Goal: Task Accomplishment & Management: Manage account settings

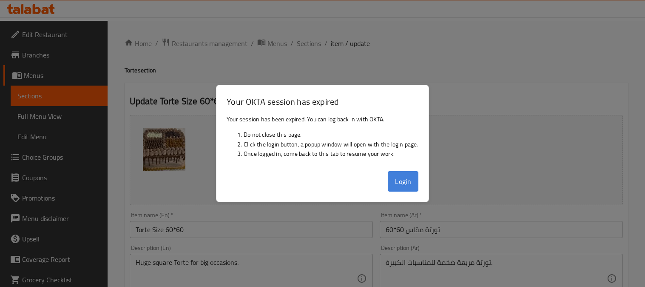
drag, startPoint x: 0, startPoint y: 0, endPoint x: 397, endPoint y: 181, distance: 436.5
click at [397, 181] on button "Login" at bounding box center [403, 181] width 31 height 20
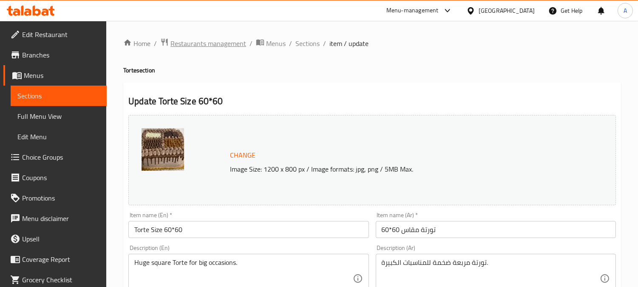
click at [209, 43] on span "Restaurants management" at bounding box center [209, 43] width 76 height 10
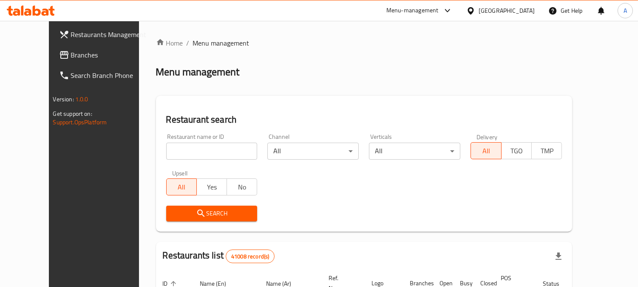
click at [60, 60] on link "Branches" at bounding box center [103, 55] width 103 height 20
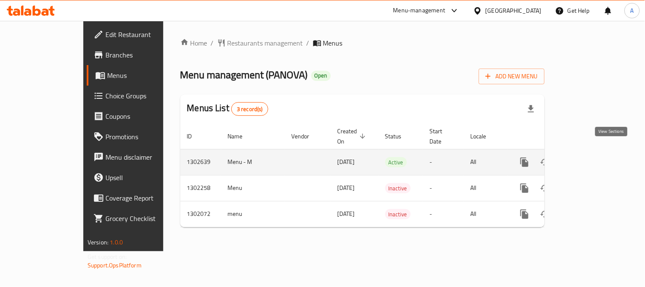
click at [591, 157] on icon "enhanced table" at bounding box center [586, 162] width 10 height 10
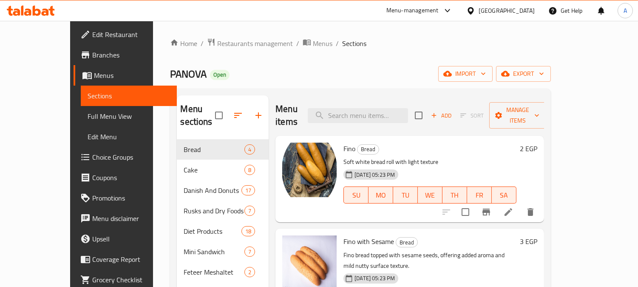
click at [389, 66] on div "PANOVA Open import export" at bounding box center [360, 74] width 381 height 16
click at [324, 66] on div "PANOVA Open import export" at bounding box center [360, 74] width 381 height 16
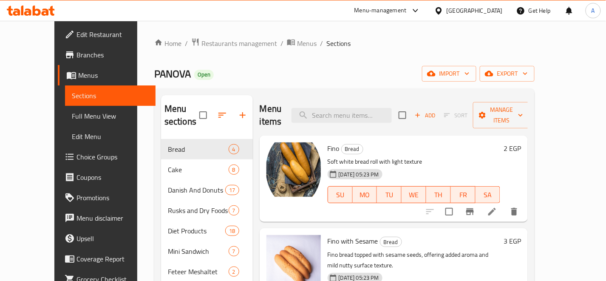
click at [370, 101] on div "Menu items Add Sort Manage items" at bounding box center [394, 115] width 268 height 40
click at [384, 108] on input "search" at bounding box center [342, 115] width 100 height 15
paste input "انجلش كيك برتقال"
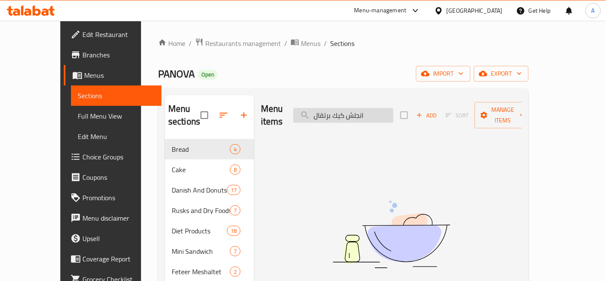
click at [370, 113] on input "انجلش كيك برتقال" at bounding box center [343, 115] width 100 height 15
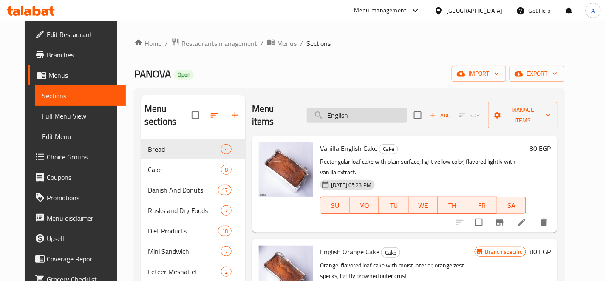
type input "English"
click at [378, 114] on input "English" at bounding box center [357, 115] width 100 height 15
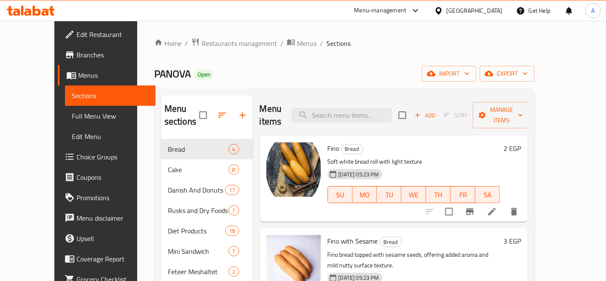
drag, startPoint x: 382, startPoint y: 113, endPoint x: 349, endPoint y: 124, distance: 35.1
click at [376, 117] on div "Menu items Add Sort Manage items" at bounding box center [394, 115] width 268 height 40
paste input "باتون ساليه جبنه رومي"
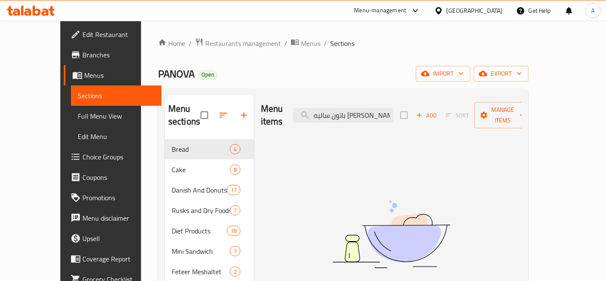
drag, startPoint x: 368, startPoint y: 109, endPoint x: 298, endPoint y: 130, distance: 72.9
click at [299, 130] on div "Menu items باتون ساليه جبنه رومي Add Sort Manage items No Items found" at bounding box center [388, 235] width 268 height 281
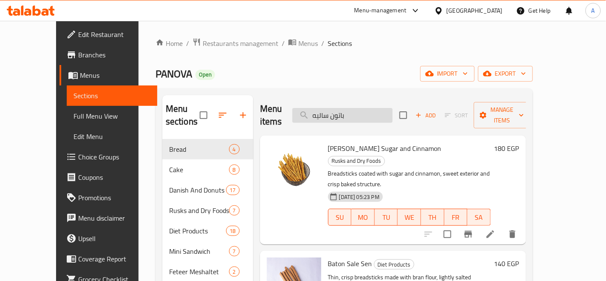
click at [384, 108] on input "باتون ساليه" at bounding box center [343, 115] width 100 height 15
paste input "مينين بيتي كمون"
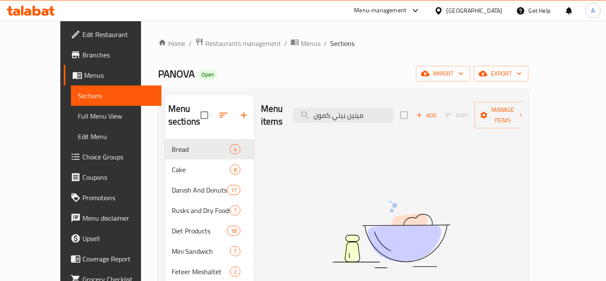
drag, startPoint x: 354, startPoint y: 110, endPoint x: 320, endPoint y: 121, distance: 35.8
click at [320, 121] on div "Menu items مينين بيتي كمون Add Sort Manage items" at bounding box center [391, 115] width 261 height 40
drag, startPoint x: 348, startPoint y: 111, endPoint x: 325, endPoint y: 118, distance: 24.1
click at [325, 118] on div "Menu items مينين بيتي Add Sort Manage items" at bounding box center [391, 115] width 261 height 40
click at [355, 111] on input "مينين" at bounding box center [343, 115] width 100 height 15
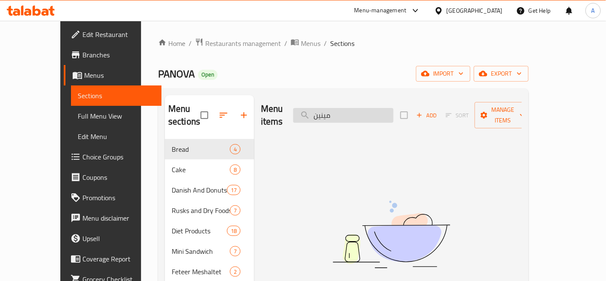
click at [394, 108] on input "مينين" at bounding box center [343, 115] width 100 height 15
click at [394, 109] on input "مينين" at bounding box center [343, 115] width 100 height 15
click at [394, 110] on input "مينين" at bounding box center [343, 115] width 100 height 15
type input "م"
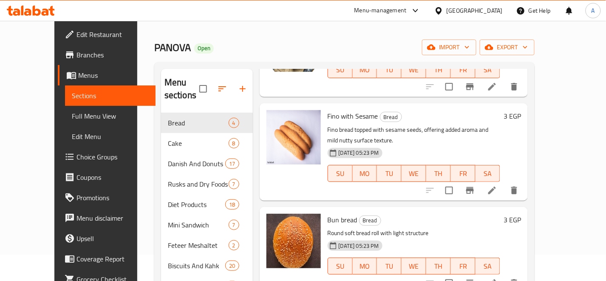
scroll to position [24, 0]
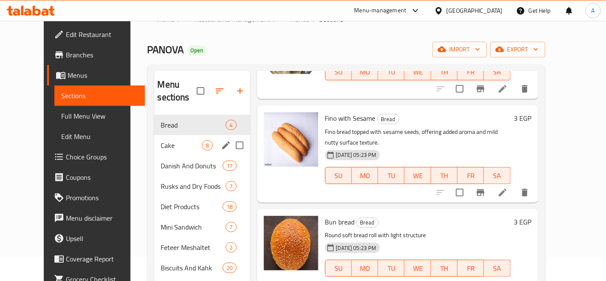
click at [202, 142] on span "8" at bounding box center [207, 146] width 10 height 8
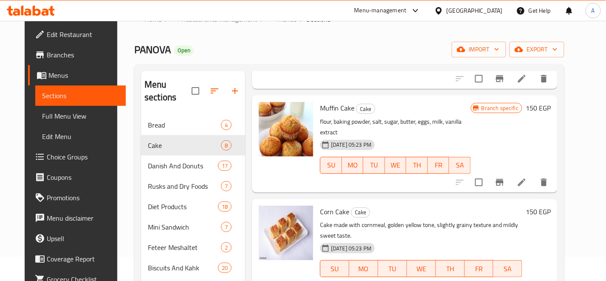
scroll to position [119, 0]
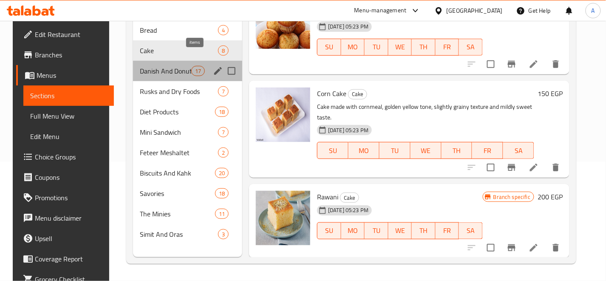
click at [199, 67] on span "17" at bounding box center [198, 71] width 13 height 8
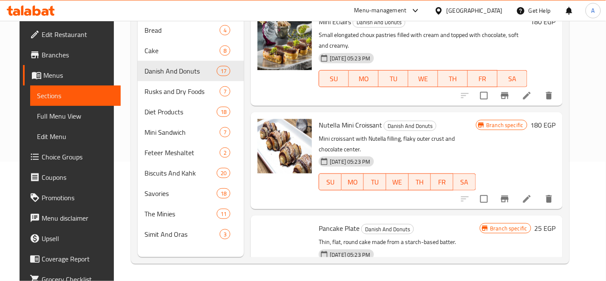
scroll to position [1388, 0]
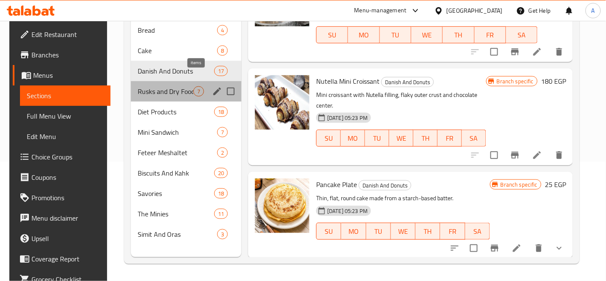
click at [194, 88] on span "7" at bounding box center [199, 92] width 10 height 8
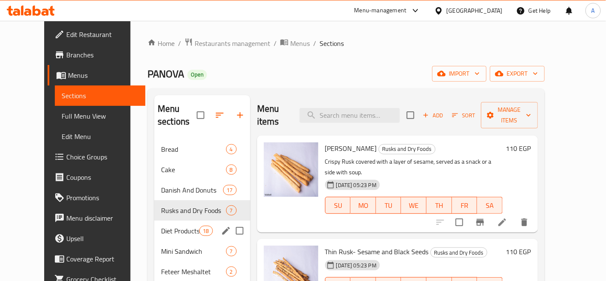
click at [200, 227] on span "18" at bounding box center [206, 231] width 13 height 8
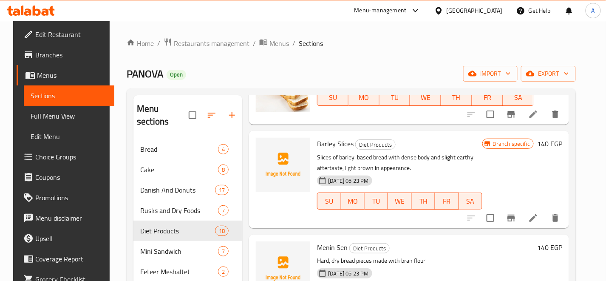
scroll to position [1422, 0]
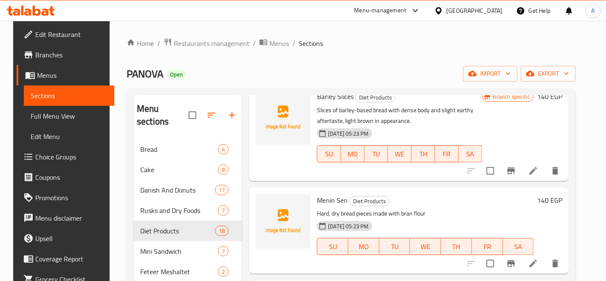
click at [338, 197] on span "Menin Sen" at bounding box center [332, 200] width 31 height 13
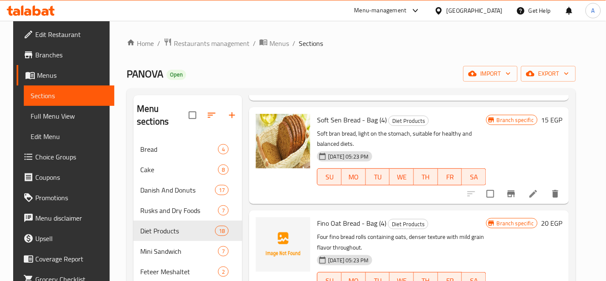
scroll to position [0, 0]
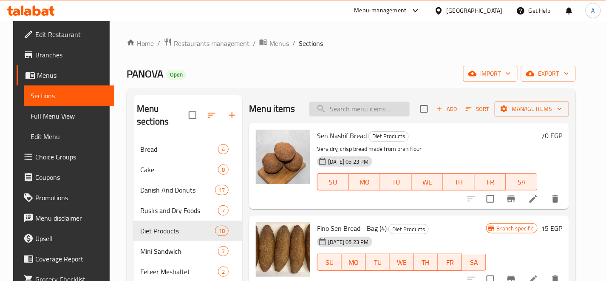
click at [404, 111] on input "search" at bounding box center [360, 109] width 100 height 15
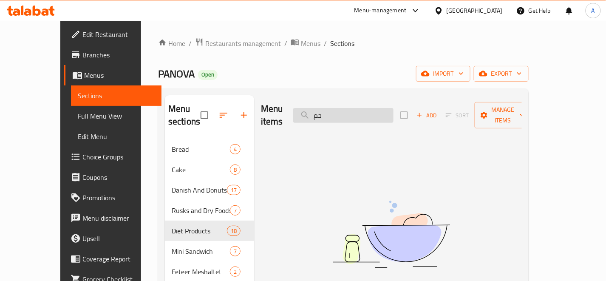
type input "ح"
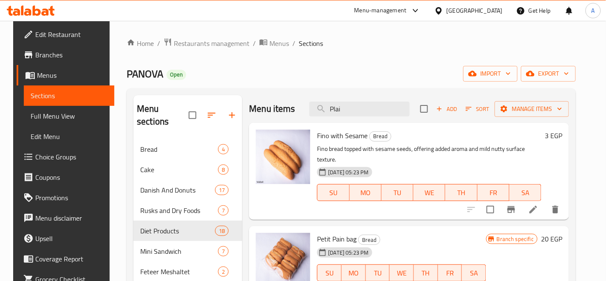
type input "Plain"
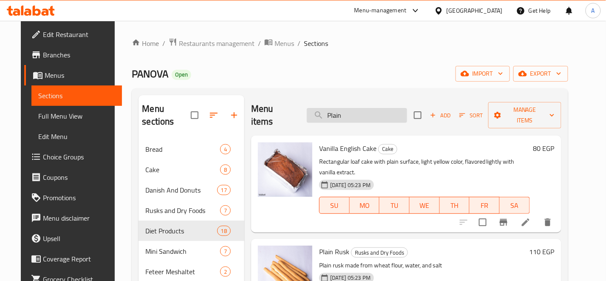
click at [389, 114] on input "Plain" at bounding box center [357, 115] width 100 height 15
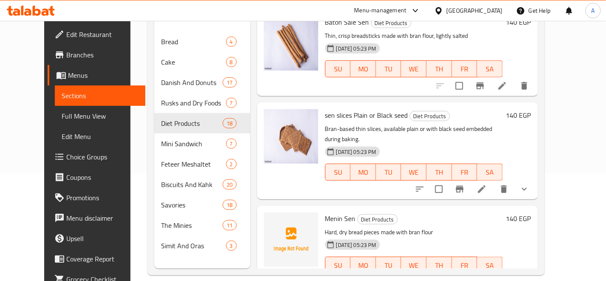
scroll to position [119, 0]
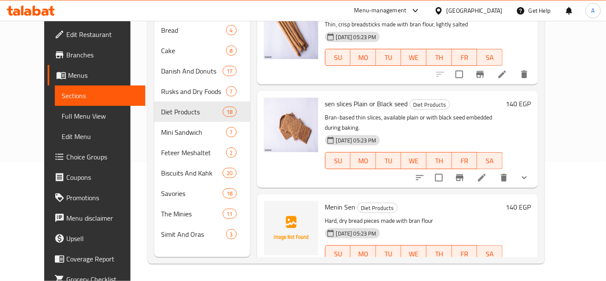
type input "sen"
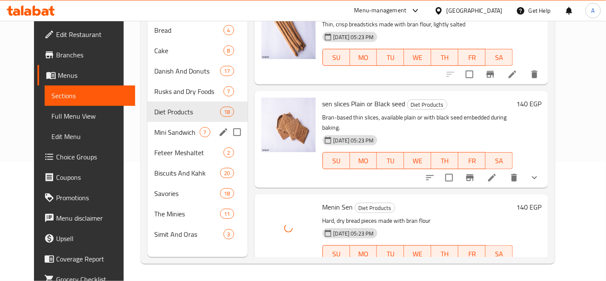
click at [199, 124] on div "Mini Sandwich 7" at bounding box center [198, 132] width 100 height 20
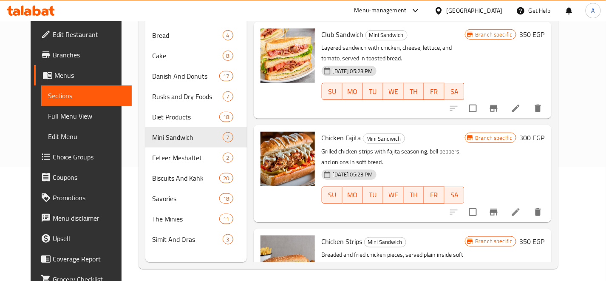
scroll to position [119, 0]
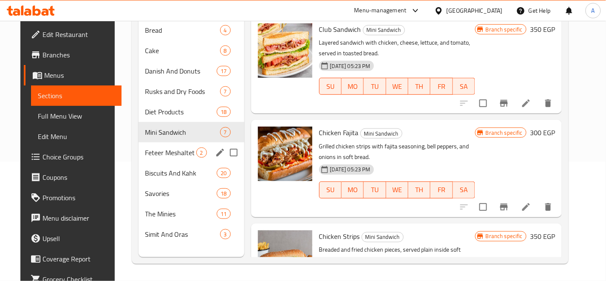
click at [193, 142] on div "Feteer Meshaltet 2" at bounding box center [192, 152] width 106 height 20
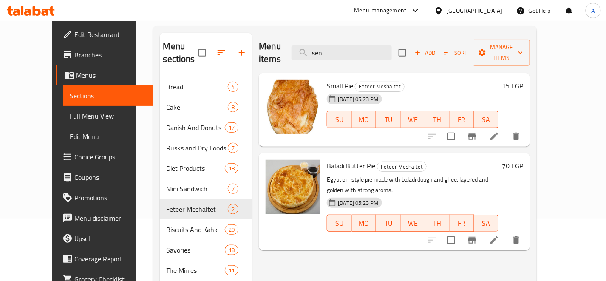
scroll to position [119, 0]
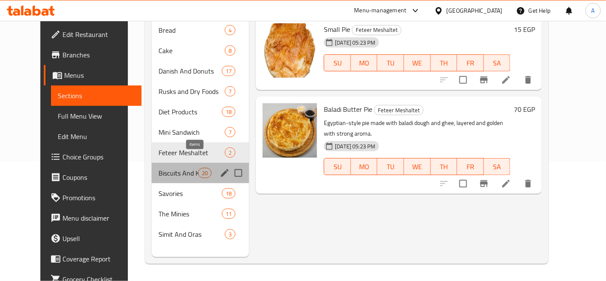
click at [199, 169] on span "20" at bounding box center [205, 173] width 13 height 8
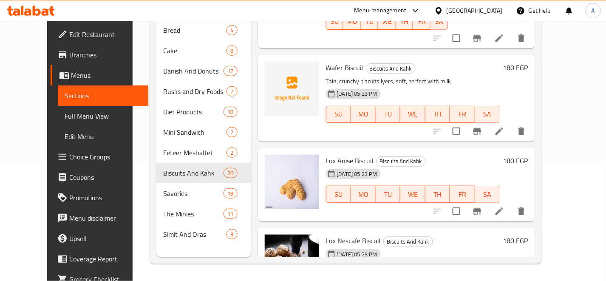
scroll to position [1134, 0]
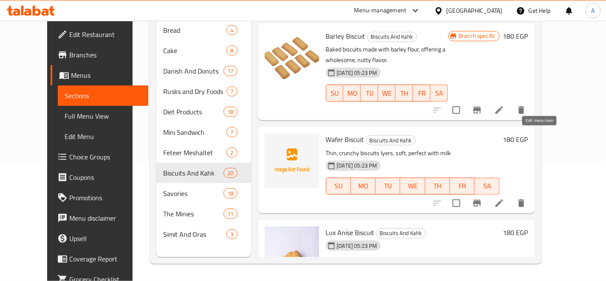
click at [503, 199] on icon at bounding box center [500, 203] width 8 height 8
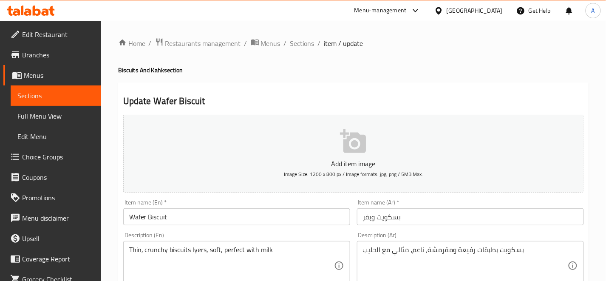
click at [391, 218] on input "بسكويت ويفر" at bounding box center [470, 216] width 227 height 17
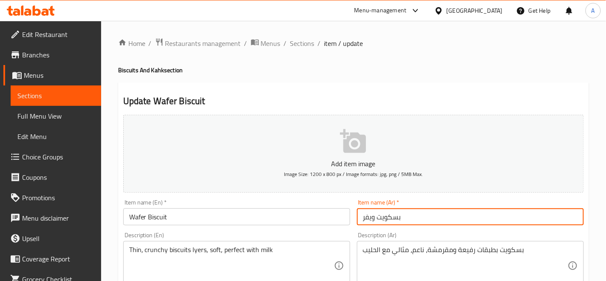
click at [392, 219] on input "بسكويت ويفر" at bounding box center [470, 216] width 227 height 17
click at [394, 219] on input "بسكويت ويفر" at bounding box center [470, 216] width 227 height 17
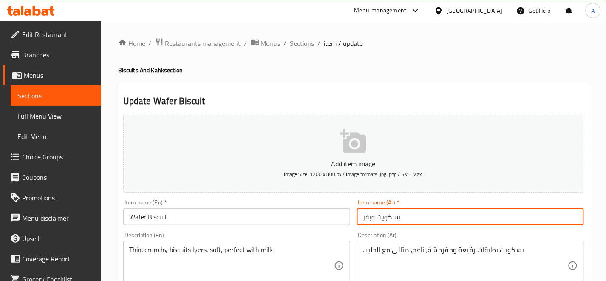
click at [394, 219] on input "بسكويت ويفر" at bounding box center [470, 216] width 227 height 17
click at [313, 43] on ol "Home / Restaurants management / Menus / Sections / item / update" at bounding box center [353, 43] width 471 height 11
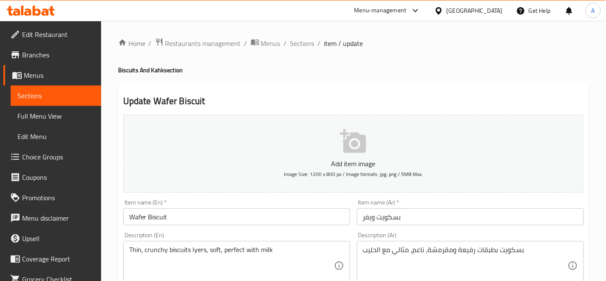
click at [310, 42] on span "Sections" at bounding box center [302, 43] width 24 height 10
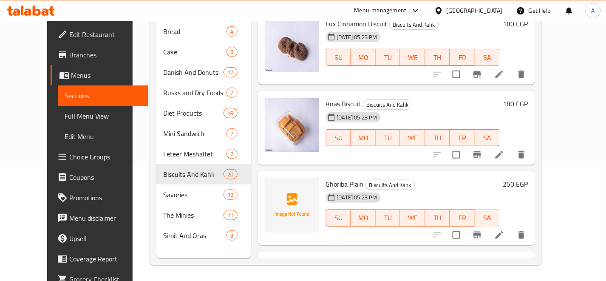
scroll to position [119, 0]
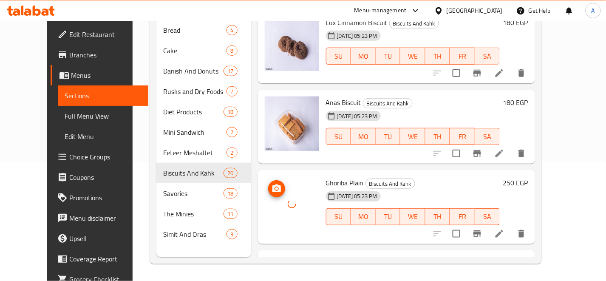
drag, startPoint x: 288, startPoint y: 153, endPoint x: 290, endPoint y: 158, distance: 5.1
click at [290, 177] on div at bounding box center [292, 204] width 54 height 54
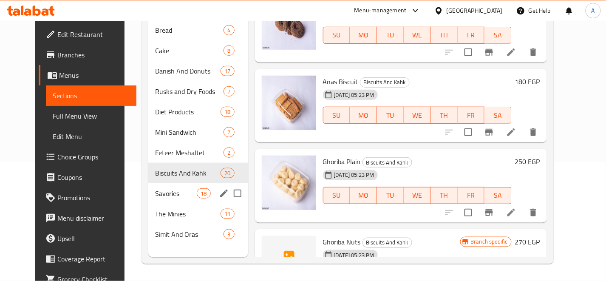
click at [197, 190] on span "18" at bounding box center [203, 194] width 13 height 8
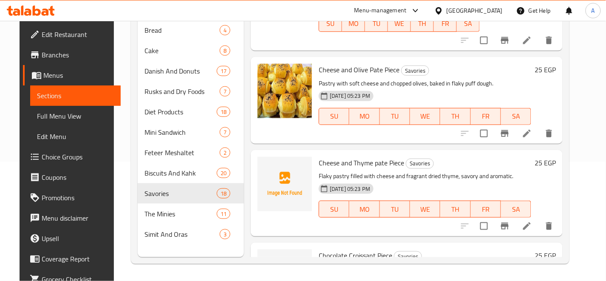
scroll to position [1405, 0]
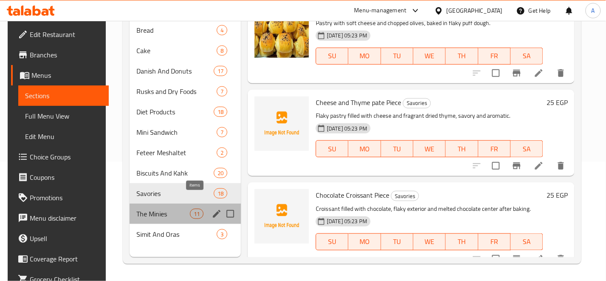
drag, startPoint x: 192, startPoint y: 199, endPoint x: 211, endPoint y: 205, distance: 20.4
click at [192, 210] on span "11" at bounding box center [196, 214] width 13 height 8
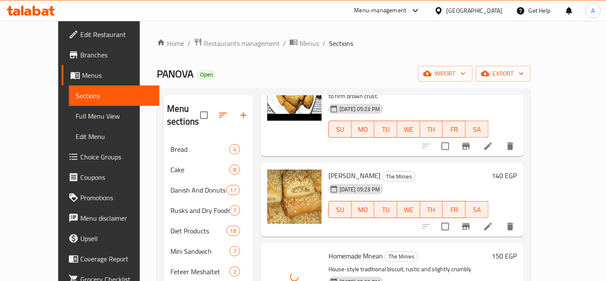
scroll to position [425, 0]
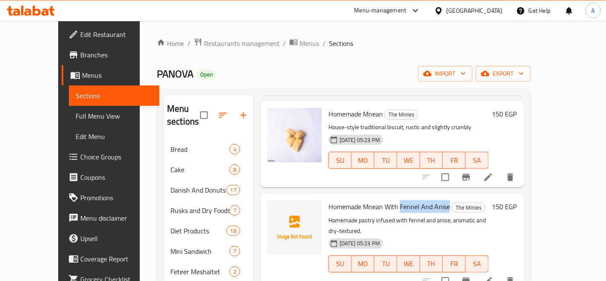
drag, startPoint x: 399, startPoint y: 163, endPoint x: 434, endPoint y: 167, distance: 35.0
click at [434, 200] on span "Homemade Mnean With Fennel And Anise" at bounding box center [390, 206] width 122 height 13
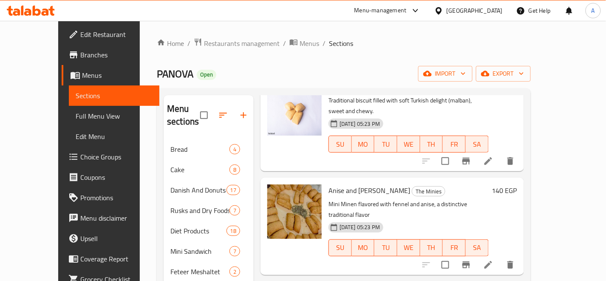
scroll to position [0, 0]
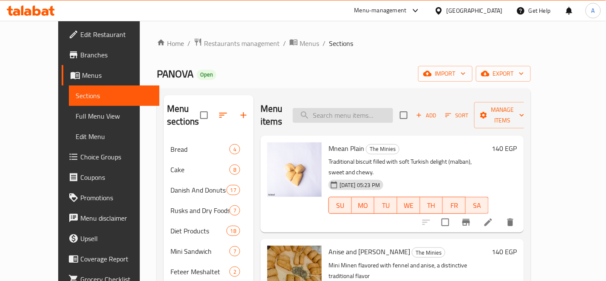
click at [392, 108] on input "search" at bounding box center [343, 115] width 100 height 15
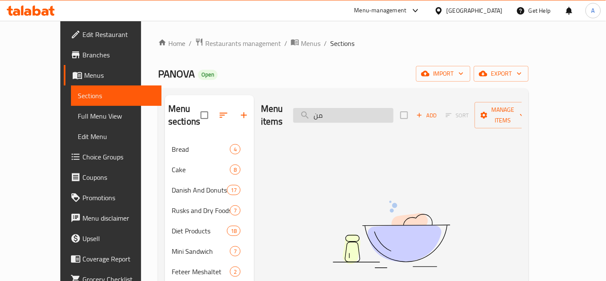
type input "م"
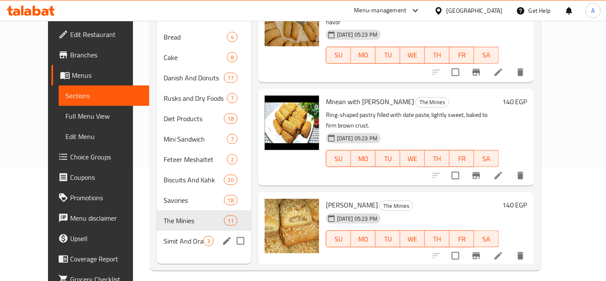
scroll to position [119, 0]
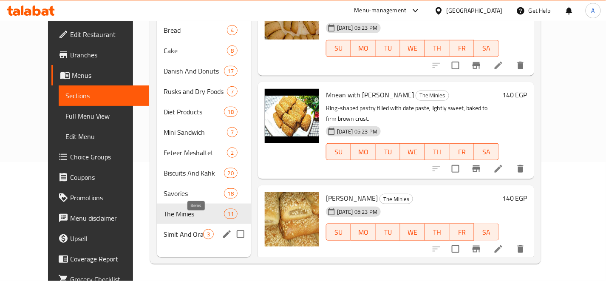
drag, startPoint x: 194, startPoint y: 222, endPoint x: 202, endPoint y: 224, distance: 8.7
click at [204, 230] on span "3" at bounding box center [209, 234] width 10 height 8
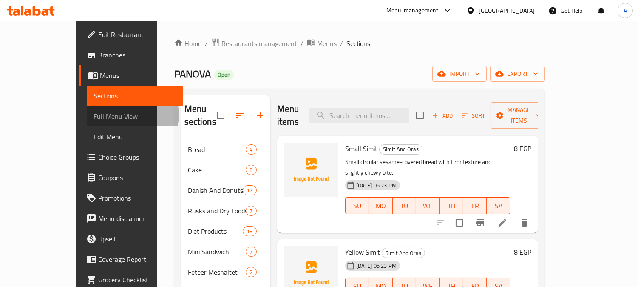
click at [94, 114] on span "Full Menu View" at bounding box center [135, 116] width 82 height 10
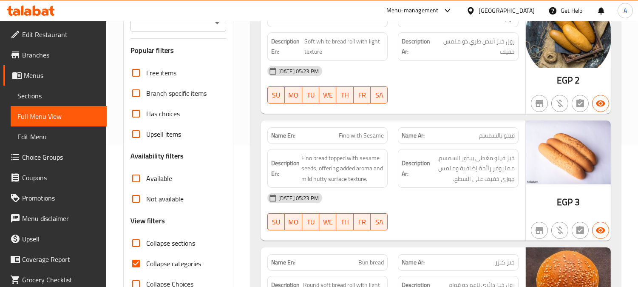
scroll to position [142, 0]
click at [138, 261] on input "Collapse categories" at bounding box center [136, 263] width 20 height 20
checkbox input "false"
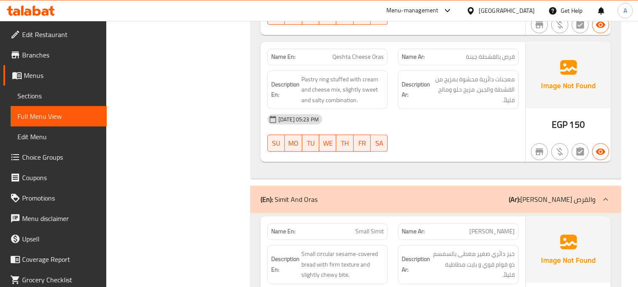
scroll to position [16393, 0]
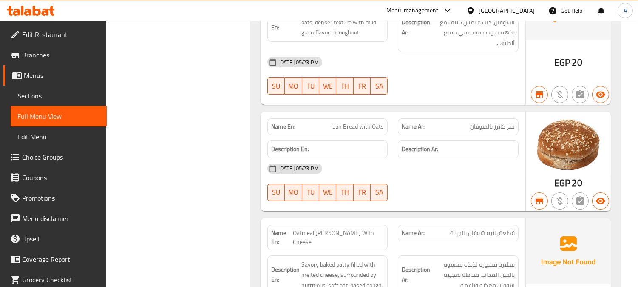
scroll to position [5150, 0]
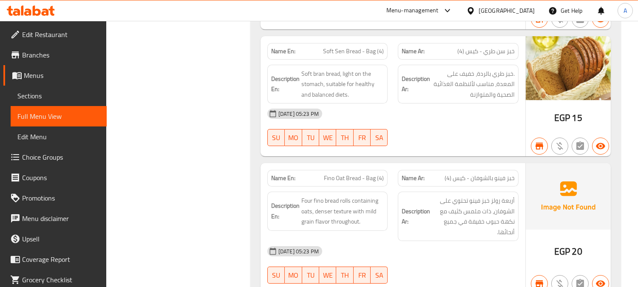
click at [366, 173] on span "Fino Oat Bread - Bag (4)" at bounding box center [354, 177] width 60 height 9
copy span "Fino Oat Bread - Bag (4)"
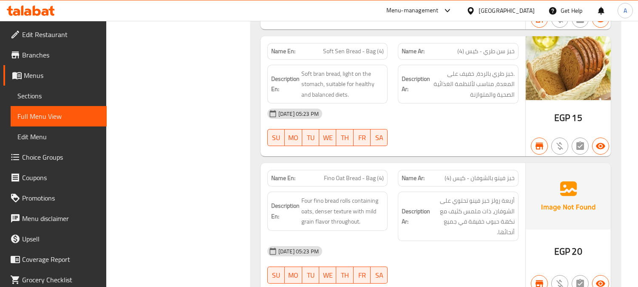
click at [360, 173] on span "Fino Oat Bread - Bag (4)" at bounding box center [354, 177] width 60 height 9
click at [359, 173] on span "Fino Oat Bread - Bag (4)" at bounding box center [354, 177] width 60 height 9
copy span "Fino Oat Bread - Bag (4)"
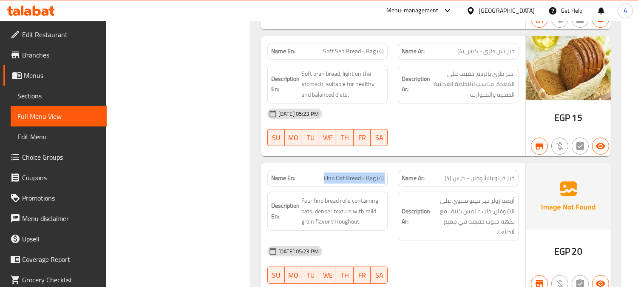
click at [353, 170] on div "Name En: Fino Oat Bread - Bag (4)" at bounding box center [327, 178] width 121 height 17
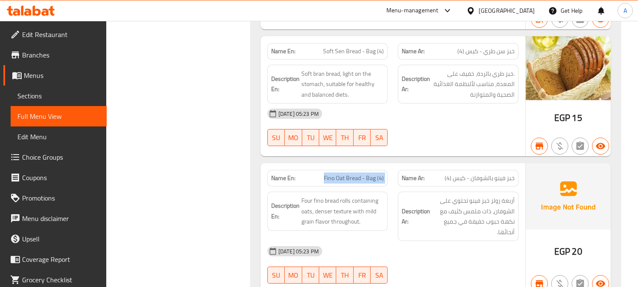
copy span "Fino Oat Bread - Bag (4)"
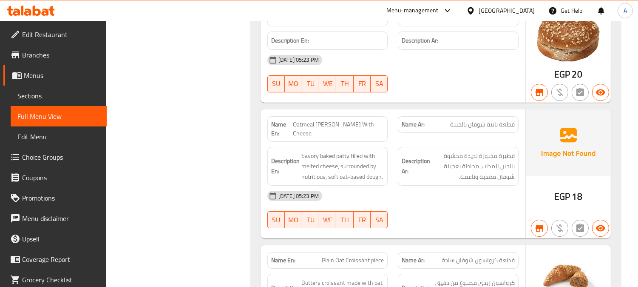
scroll to position [5480, 0]
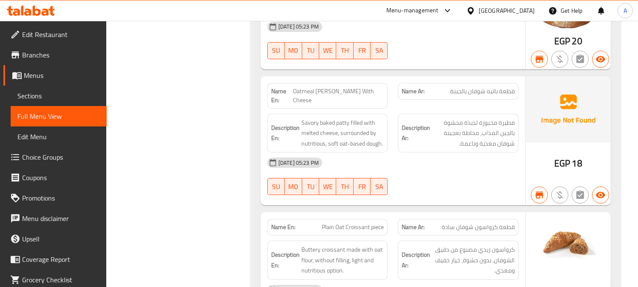
click at [350, 87] on span "Oatmeal Patty With Cheese" at bounding box center [338, 96] width 91 height 18
copy span "Oatmeal Patty With Cheese"
click at [495, 87] on span "قطعة باتيه شوفان بالجبنة" at bounding box center [482, 91] width 65 height 9
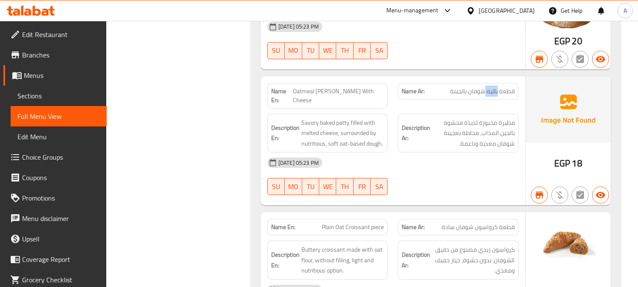
click at [495, 87] on span "قطعة باتيه شوفان بالجبنة" at bounding box center [482, 91] width 65 height 9
copy span "قطعة باتيه شوفان بالجبنة"
drag, startPoint x: 220, startPoint y: 149, endPoint x: 228, endPoint y: 149, distance: 8.5
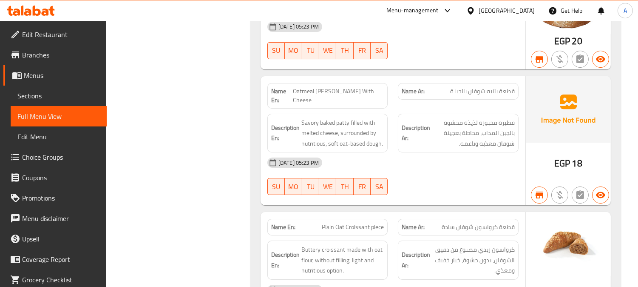
click at [370, 87] on span "Oatmeal Patty With Cheese" at bounding box center [338, 96] width 91 height 18
copy span "Oatmeal Patty With Cheese"
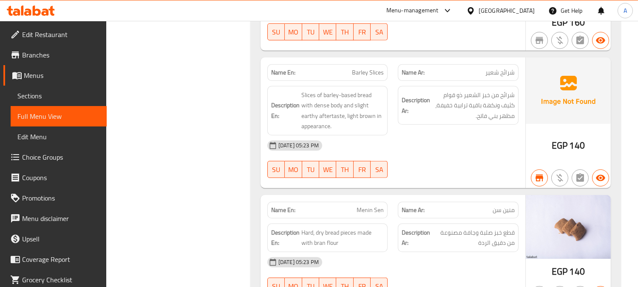
scroll to position [6709, 0]
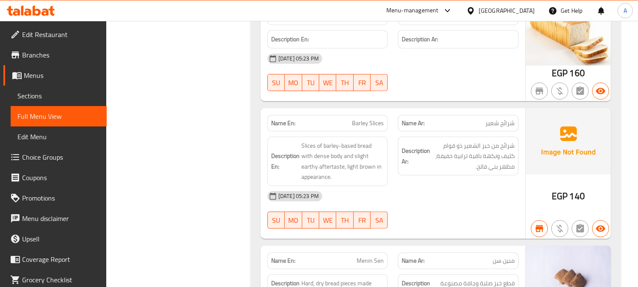
click at [494, 119] on span "شرائح شعير" at bounding box center [500, 123] width 29 height 9
copy span "شرائح شعير"
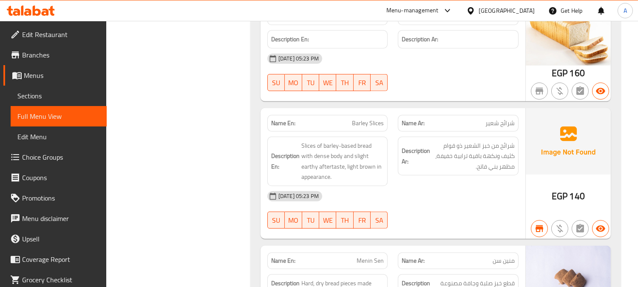
click at [359, 119] on span "Barley Slices" at bounding box center [368, 123] width 32 height 9
copy span "Barley Slices"
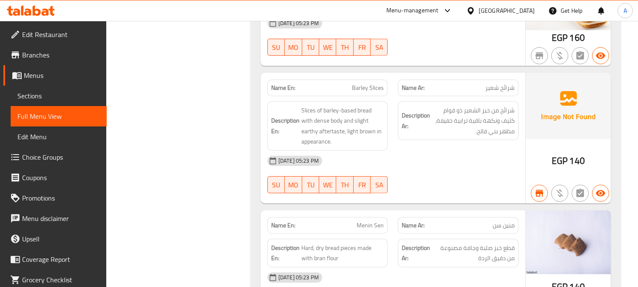
scroll to position [6803, 0]
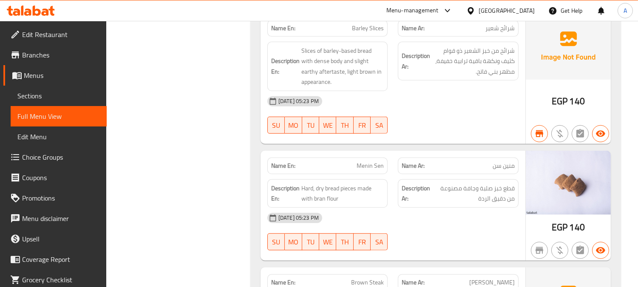
click at [367, 161] on span "Menin Sen" at bounding box center [370, 165] width 27 height 9
click at [412, 208] on div "25-07-2025 05:23 PM SU MO TU WE TH FR SA" at bounding box center [393, 232] width 262 height 48
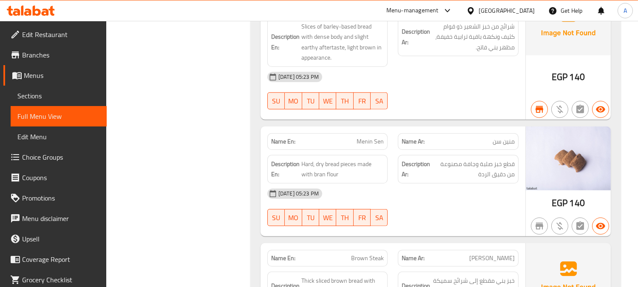
scroll to position [6898, 0]
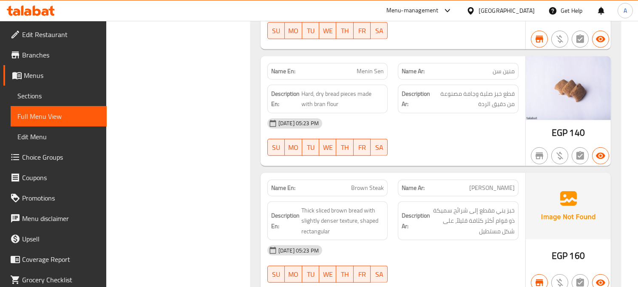
click at [367, 183] on span "Brown Steak" at bounding box center [367, 187] width 33 height 9
click at [474, 183] on p "Name Ar: براون ستيك" at bounding box center [458, 187] width 113 height 9
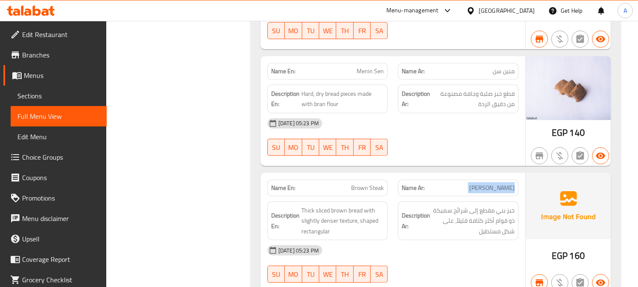
click at [474, 183] on p "Name Ar: براون ستيك" at bounding box center [458, 187] width 113 height 9
copy span "براون ستيك"
drag, startPoint x: 211, startPoint y: 200, endPoint x: 237, endPoint y: 195, distance: 26.1
click at [379, 183] on span "Brown Steak" at bounding box center [367, 187] width 33 height 9
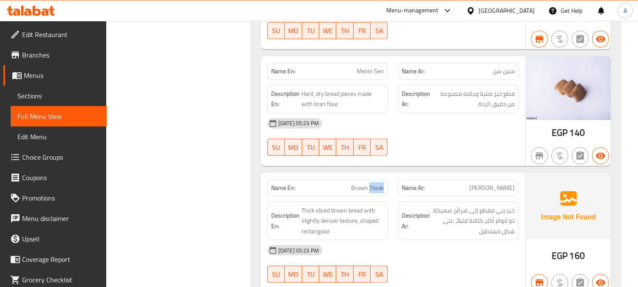
click at [379, 183] on span "Brown Steak" at bounding box center [367, 187] width 33 height 9
click at [363, 179] on div "Name En: Brown Steak" at bounding box center [327, 187] width 121 height 17
click at [371, 183] on span "Brown Steak" at bounding box center [367, 187] width 33 height 9
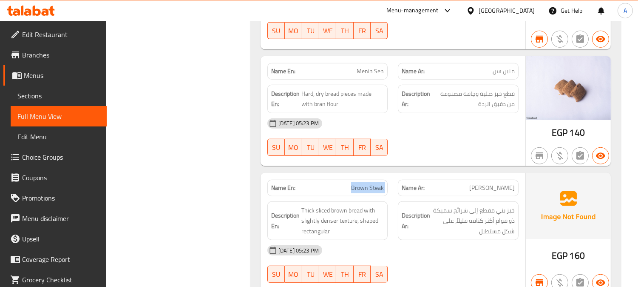
click at [371, 183] on span "Brown Steak" at bounding box center [367, 187] width 33 height 9
copy span "Brown Steak"
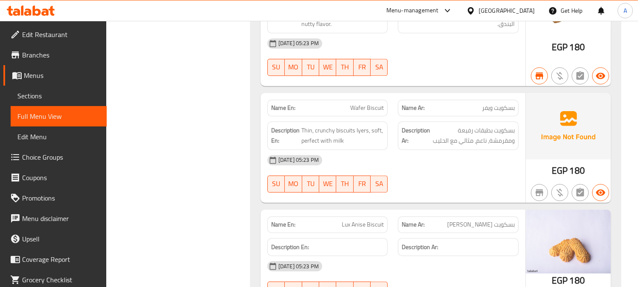
scroll to position [10158, 0]
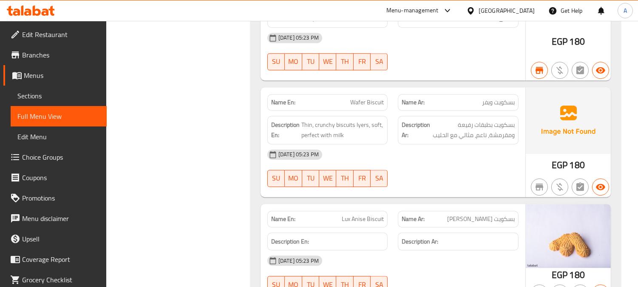
click at [492, 98] on span "بسكويت ويفر" at bounding box center [498, 102] width 33 height 9
click at [378, 98] on span "Wafer Biscuit" at bounding box center [367, 102] width 34 height 9
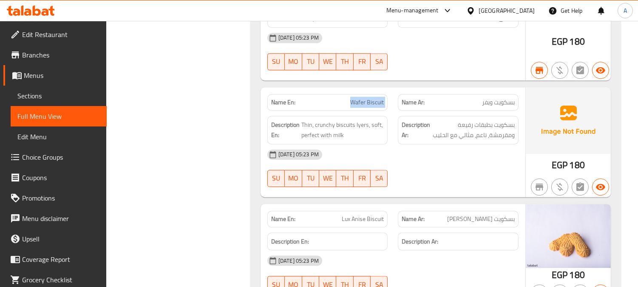
click at [378, 98] on span "Wafer Biscuit" at bounding box center [367, 102] width 34 height 9
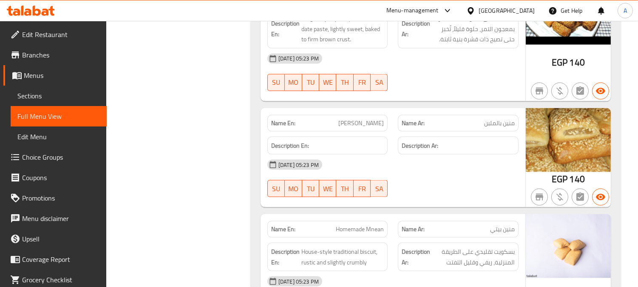
scroll to position [13749, 0]
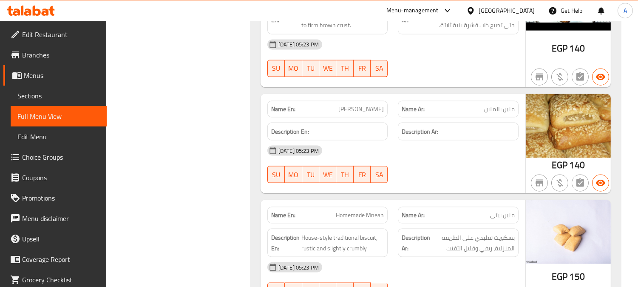
click at [363, 210] on span "Homemade Mnean" at bounding box center [360, 214] width 48 height 9
click at [429, 257] on div "25-07-2025 05:23 PM SU MO TU WE TH FR SA" at bounding box center [393, 281] width 262 height 48
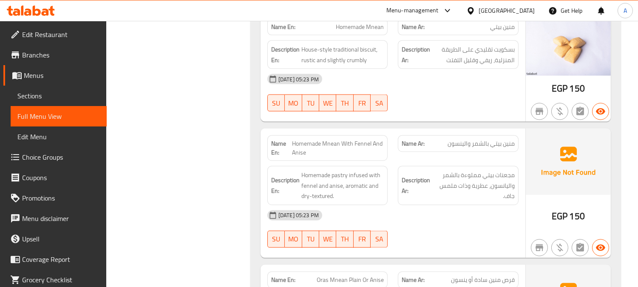
scroll to position [13937, 0]
click at [468, 138] on span "منين بيتي بالشمر والينسون" at bounding box center [481, 142] width 67 height 9
drag, startPoint x: 231, startPoint y: 150, endPoint x: 280, endPoint y: 129, distance: 52.8
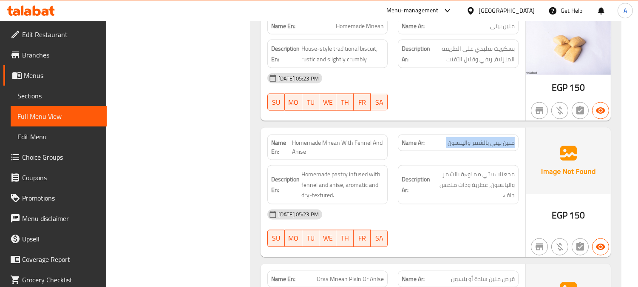
click at [366, 138] on span "Homemade Mnean With Fennel And Anise" at bounding box center [338, 147] width 92 height 18
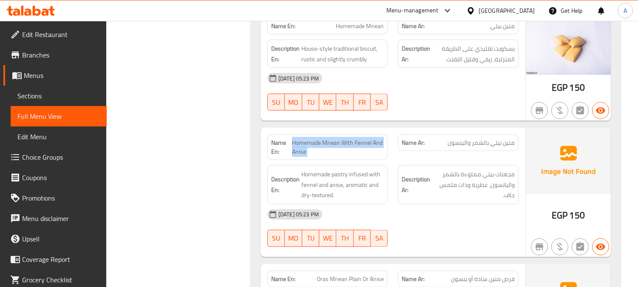
click at [366, 138] on span "Homemade Mnean With Fennel And Anise" at bounding box center [338, 147] width 92 height 18
click at [354, 274] on span "Oras Mnean Plain Or Anise" at bounding box center [350, 278] width 67 height 9
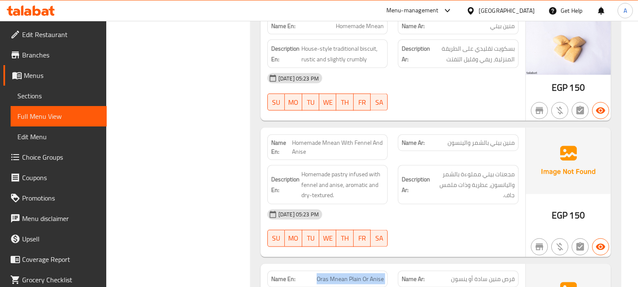
click at [354, 274] on span "Oras Mnean Plain Or Anise" at bounding box center [350, 278] width 67 height 9
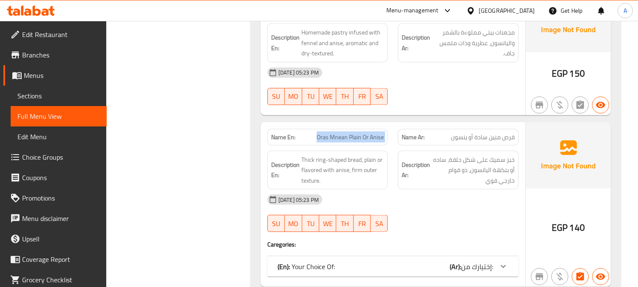
scroll to position [14079, 0]
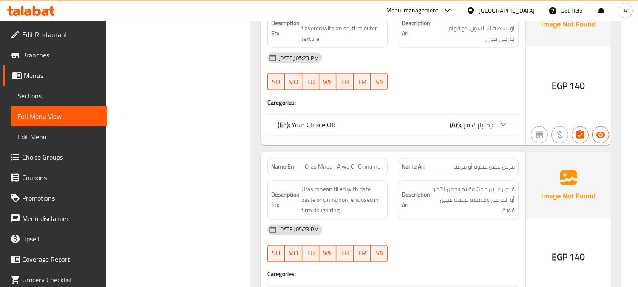
scroll to position [14221, 0]
click at [471, 162] on span "قرص منين عجوة أو قرفة" at bounding box center [484, 166] width 61 height 9
click at [267, 180] on div "Description En: Oras mnean filled with date paste or cinnamon, enclosed in firm…" at bounding box center [327, 199] width 121 height 39
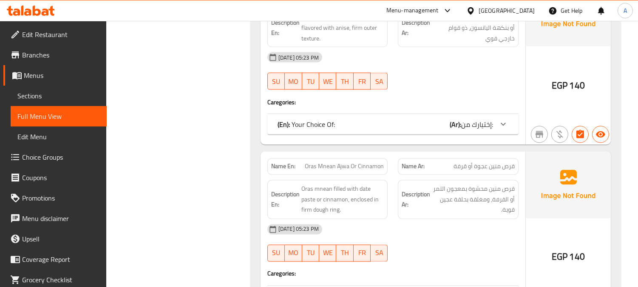
click at [356, 162] on span "Oras Mnean Ajwa Or Cinnamon" at bounding box center [344, 166] width 79 height 9
drag, startPoint x: 233, startPoint y: 171, endPoint x: 241, endPoint y: 176, distance: 9.8
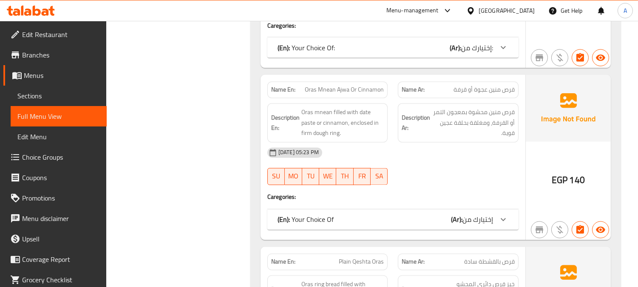
scroll to position [14363, 0]
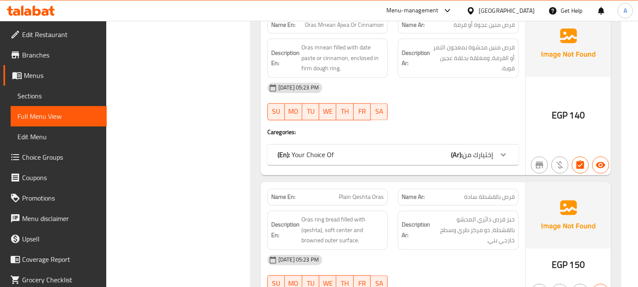
click at [359, 192] on span "Plain Qeshta Oras" at bounding box center [361, 196] width 45 height 9
drag, startPoint x: 359, startPoint y: 122, endPoint x: 375, endPoint y: 143, distance: 26.4
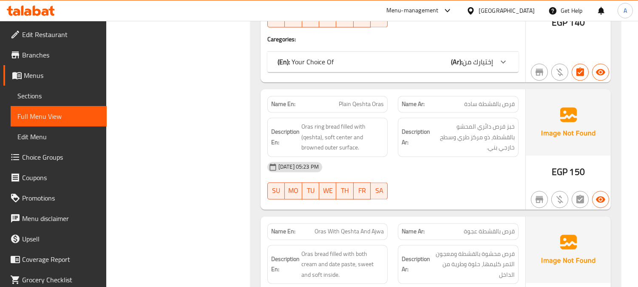
scroll to position [14457, 0]
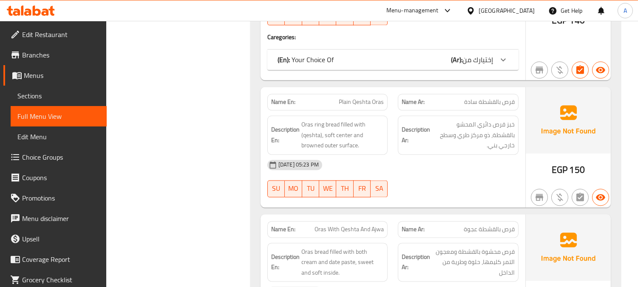
click at [367, 225] on span "Oras With Qeshta And Ajwa" at bounding box center [349, 229] width 69 height 9
drag, startPoint x: 367, startPoint y: 160, endPoint x: 307, endPoint y: 156, distance: 60.1
click at [303, 225] on p "Name En: Oras With Qeshta And Ajwa" at bounding box center [327, 229] width 113 height 9
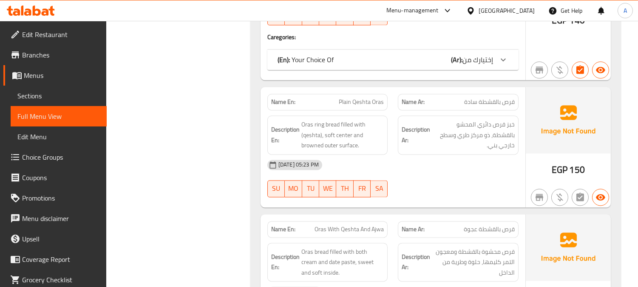
click at [469, 221] on div "Name Ar: قرص بالقشطة عجوة" at bounding box center [458, 229] width 121 height 17
click at [285, 221] on div "Name En: Oras With Qeshta And Ajwa" at bounding box center [327, 229] width 121 height 17
click at [353, 225] on span "Oras With Qeshta And Ajwa" at bounding box center [349, 229] width 69 height 9
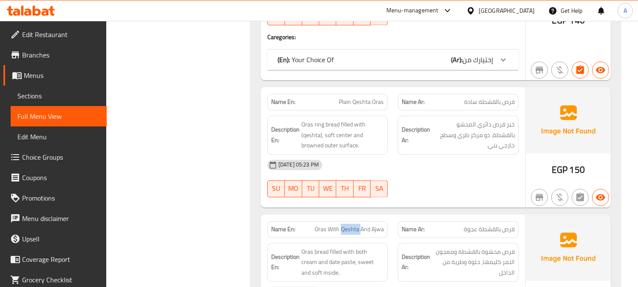
click at [353, 225] on span "Oras With Qeshta And Ajwa" at bounding box center [349, 229] width 69 height 9
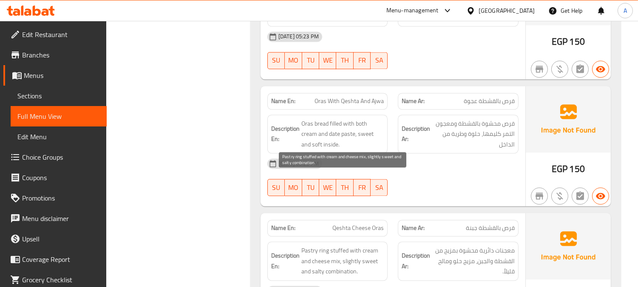
scroll to position [14599, 0]
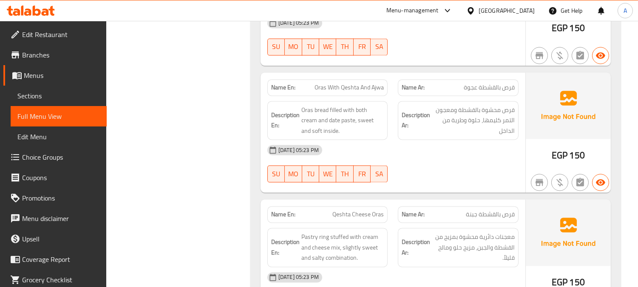
click at [485, 210] on span "قرص بالقشطة جبنة" at bounding box center [490, 214] width 49 height 9
click at [392, 201] on div "Name En: Qeshta Cheese Oras" at bounding box center [327, 214] width 131 height 27
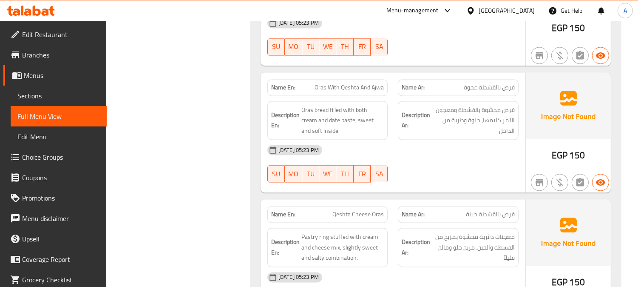
click at [362, 210] on span "Qeshta Cheese Oras" at bounding box center [358, 214] width 51 height 9
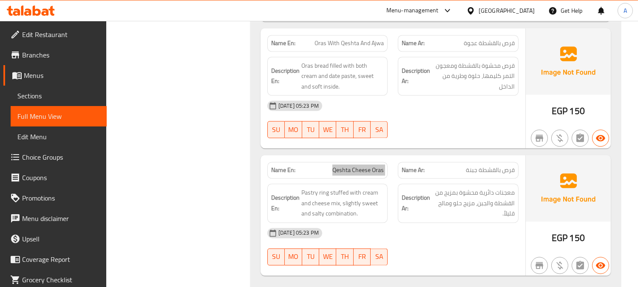
scroll to position [14693, 0]
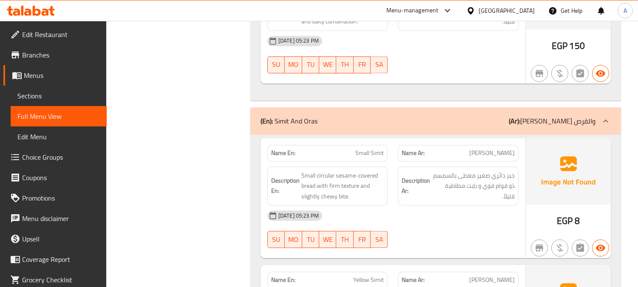
click at [499, 148] on span "سميط صغير" at bounding box center [491, 152] width 45 height 9
drag, startPoint x: 225, startPoint y: 138, endPoint x: 236, endPoint y: 139, distance: 11.5
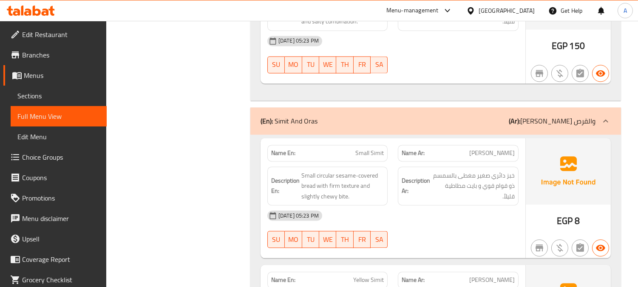
click at [373, 148] on span "Small Simit" at bounding box center [369, 152] width 28 height 9
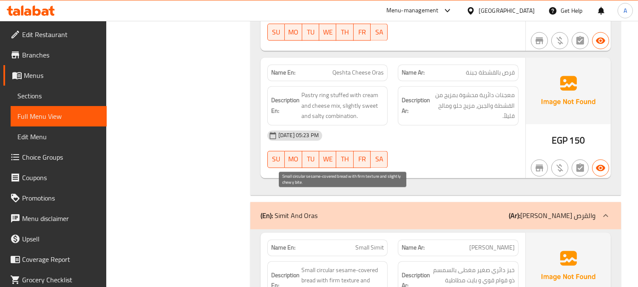
scroll to position [14883, 0]
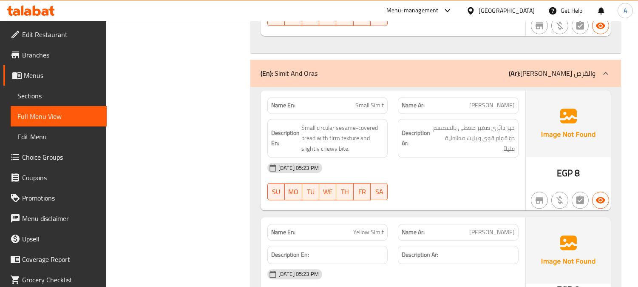
click at [491, 227] on span "سميط مصفر" at bounding box center [491, 231] width 45 height 9
click at [367, 227] on span "Yellow Simit" at bounding box center [368, 231] width 31 height 9
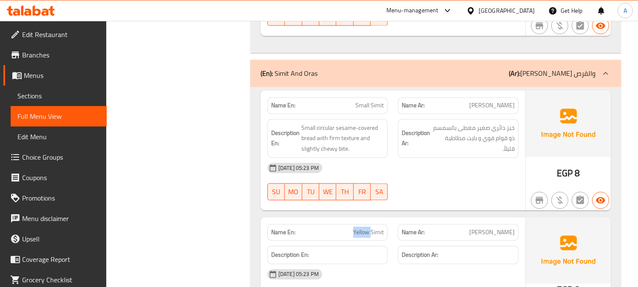
click at [367, 227] on span "Yellow Simit" at bounding box center [368, 231] width 31 height 9
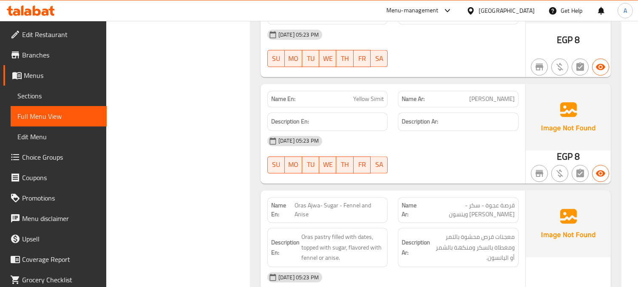
scroll to position [15024, 0]
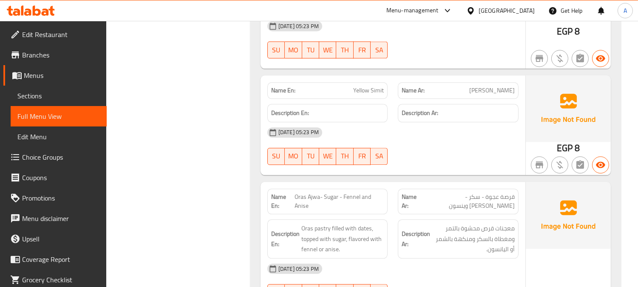
click at [359, 192] on span "Oras Ajwa- Sugar - Fennel and Anise" at bounding box center [339, 201] width 89 height 18
click at [441, 183] on div "Name Ar: قرصة عجوة - سكر - شمر وينسون" at bounding box center [458, 201] width 131 height 36
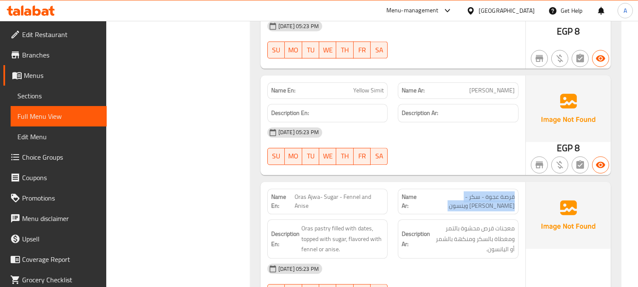
click at [441, 183] on div "Name Ar: قرصة عجوة - سكر - شمر وينسون" at bounding box center [458, 201] width 131 height 36
click at [358, 192] on span "Oras Ajwa- Sugar - Fennel and Anise" at bounding box center [339, 201] width 89 height 18
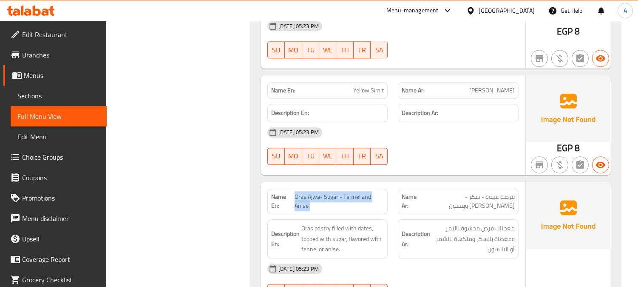
click at [358, 192] on span "Oras Ajwa- Sugar - Fennel and Anise" at bounding box center [339, 201] width 89 height 18
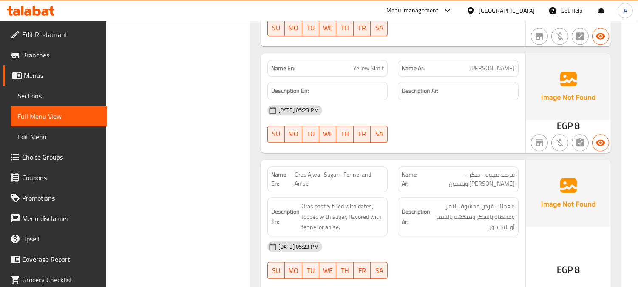
scroll to position [15055, 0]
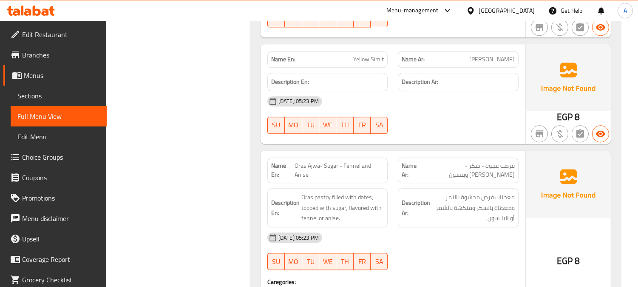
click at [528, 14] on div "[GEOGRAPHIC_DATA]" at bounding box center [507, 10] width 56 height 9
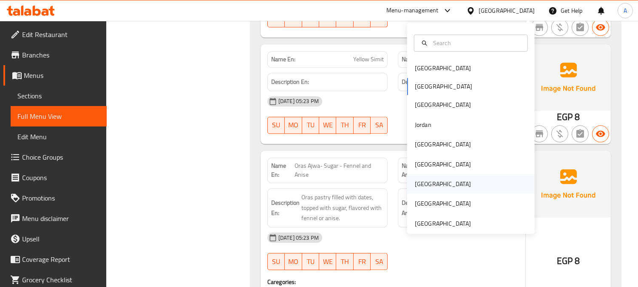
click at [424, 186] on div "Qatar" at bounding box center [443, 184] width 70 height 20
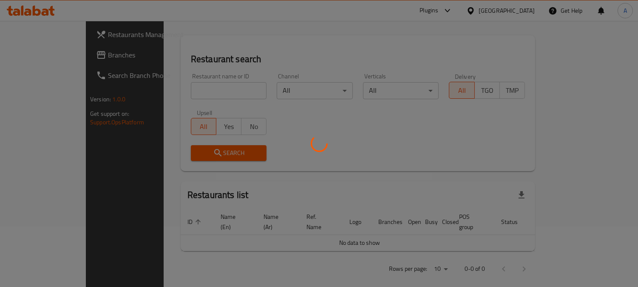
scroll to position [359, 0]
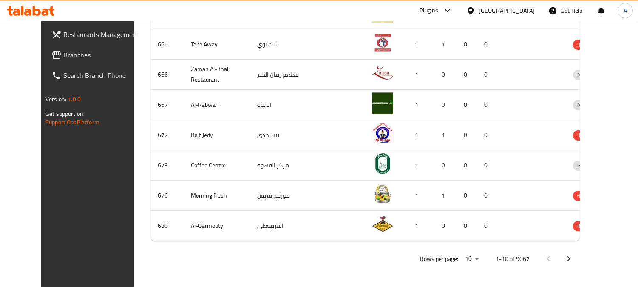
click at [68, 50] on span "Branches" at bounding box center [102, 55] width 78 height 10
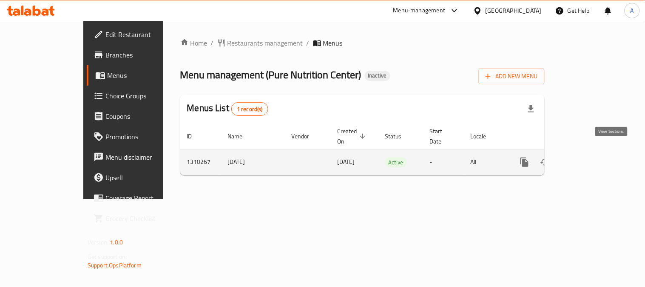
click at [591, 157] on icon "enhanced table" at bounding box center [586, 162] width 10 height 10
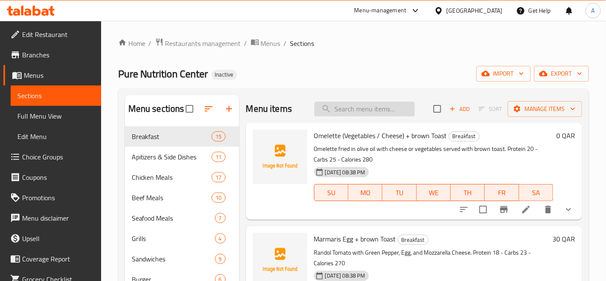
click at [386, 115] on input "search" at bounding box center [365, 109] width 100 height 15
paste input "1-Omelette with cheese & vegetable"
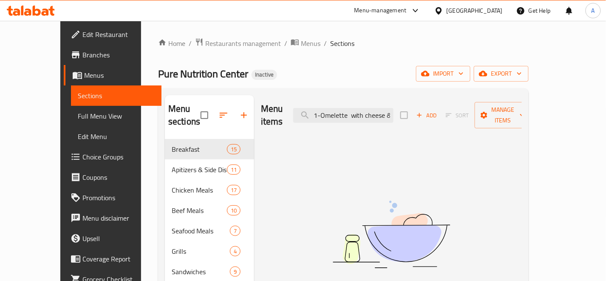
drag, startPoint x: 356, startPoint y: 109, endPoint x: 311, endPoint y: 116, distance: 46.0
click at [311, 116] on div "Menu items 1-Omelette with cheese & vegetable Add Sort Manage items" at bounding box center [391, 115] width 261 height 40
click at [342, 108] on input "1-Omelette with cheese & vegetable" at bounding box center [343, 115] width 100 height 15
drag, startPoint x: 343, startPoint y: 109, endPoint x: 330, endPoint y: 110, distance: 12.8
click at [330, 110] on input "1-Omelette with cheese & vegetable" at bounding box center [343, 115] width 100 height 15
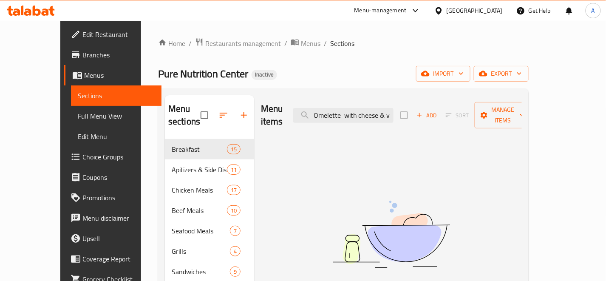
click at [364, 110] on input "Omelette with cheese & vegetable" at bounding box center [343, 115] width 100 height 15
drag, startPoint x: 375, startPoint y: 136, endPoint x: 375, endPoint y: 124, distance: 12.3
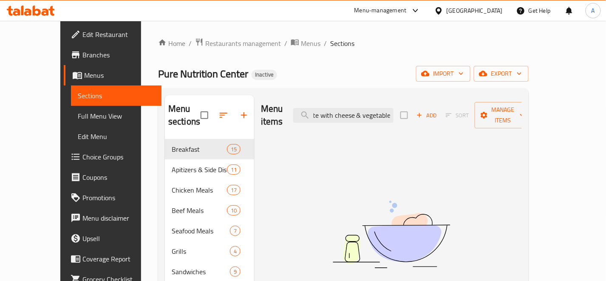
drag, startPoint x: 378, startPoint y: 107, endPoint x: 444, endPoint y: 109, distance: 66.0
click at [444, 109] on div "Menu items Omelette with cheese & vegetable Add Sort Manage items" at bounding box center [391, 115] width 261 height 40
click at [383, 115] on input "Omelette with cheese & vegetable" at bounding box center [343, 115] width 100 height 15
click at [355, 109] on input "Omelette with cheese & vegetable" at bounding box center [343, 115] width 100 height 15
drag, startPoint x: 342, startPoint y: 109, endPoint x: 426, endPoint y: 111, distance: 84.2
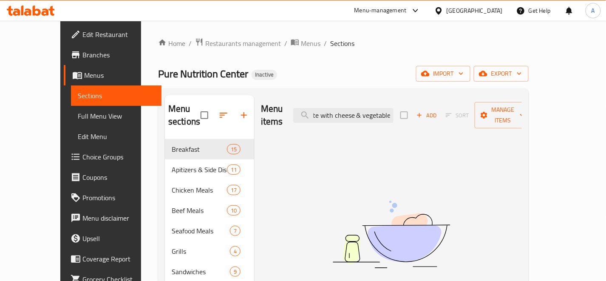
click at [426, 111] on div "Menu items Omelette with cheese & vegetable Add Sort Manage items" at bounding box center [391, 115] width 261 height 40
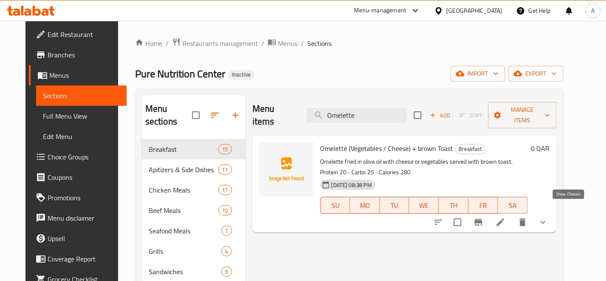
click at [549, 217] on icon "show more" at bounding box center [543, 222] width 10 height 10
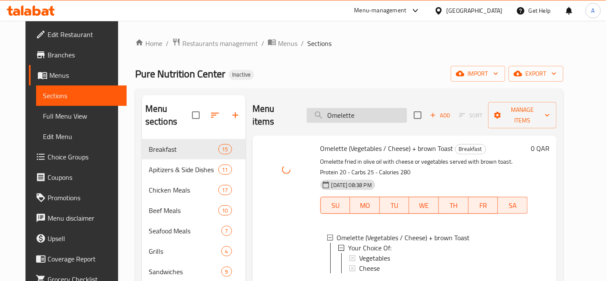
click at [380, 109] on input "Omelette" at bounding box center [357, 115] width 100 height 15
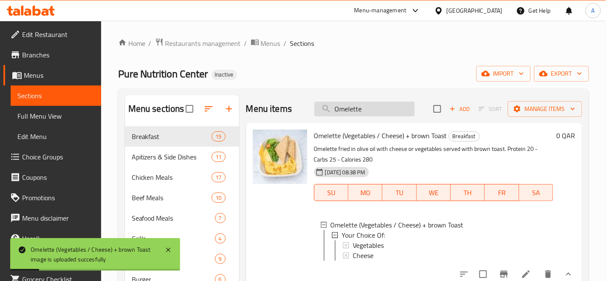
paste input "2-Marmarise egg"
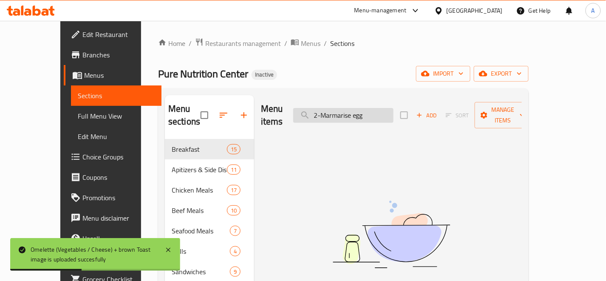
drag, startPoint x: 337, startPoint y: 106, endPoint x: 327, endPoint y: 113, distance: 12.4
click at [330, 111] on input "2-Marmarise egg" at bounding box center [343, 115] width 100 height 15
click at [396, 178] on img at bounding box center [391, 234] width 213 height 113
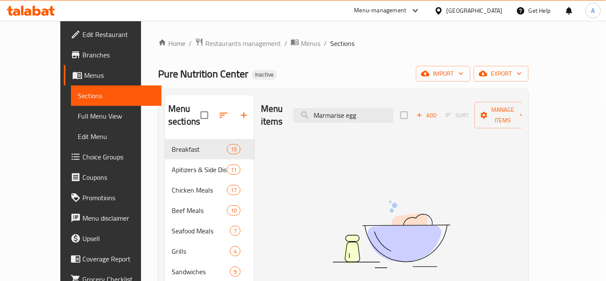
drag, startPoint x: 366, startPoint y: 109, endPoint x: 355, endPoint y: 49, distance: 60.6
click at [291, 120] on div "Menu items Marmarise egg Add Sort Manage items" at bounding box center [391, 115] width 261 height 40
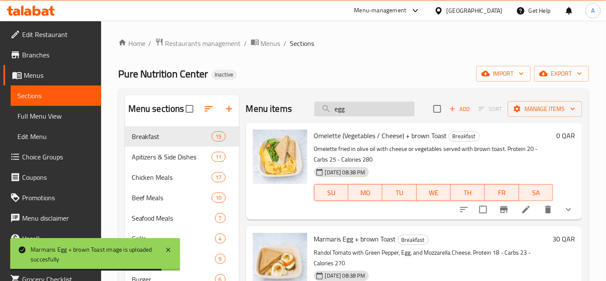
click at [388, 111] on input "egg" at bounding box center [365, 109] width 100 height 15
paste input "3-Shakshoka"
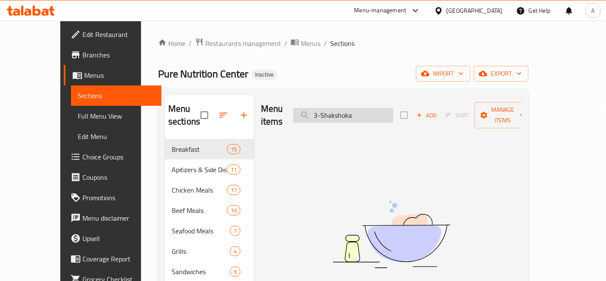
drag, startPoint x: 341, startPoint y: 108, endPoint x: 328, endPoint y: 109, distance: 13.6
click at [328, 109] on input "3-Shakshoka" at bounding box center [343, 115] width 100 height 15
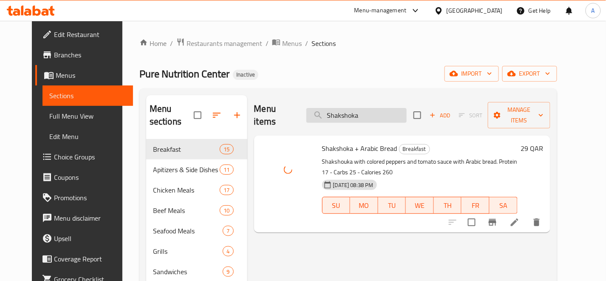
click at [404, 109] on input "Shakshoka" at bounding box center [357, 115] width 100 height 15
paste input "4-French Toast"
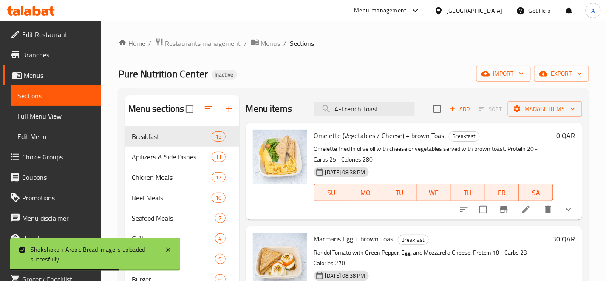
drag, startPoint x: 339, startPoint y: 111, endPoint x: 311, endPoint y: 119, distance: 28.8
click at [312, 118] on div "Menu items 4-French Toast Add Sort Manage items" at bounding box center [414, 109] width 336 height 28
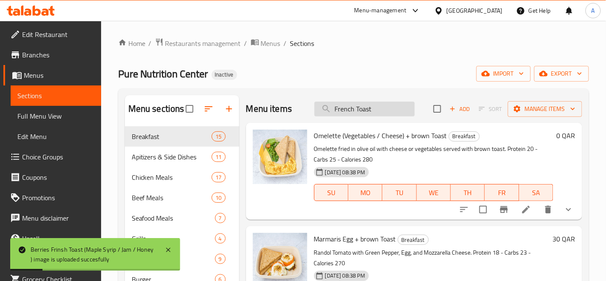
click at [390, 111] on input "French Toast" at bounding box center [365, 109] width 100 height 15
paste input "5-Pancake Jam & Honey"
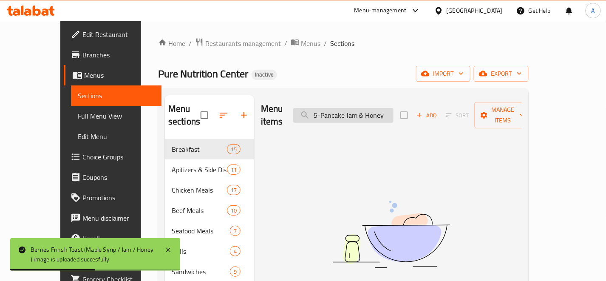
drag, startPoint x: 338, startPoint y: 109, endPoint x: 329, endPoint y: 111, distance: 9.6
click at [329, 111] on input "5-Pancake Jam & Honey" at bounding box center [343, 115] width 100 height 15
drag, startPoint x: 341, startPoint y: 108, endPoint x: 335, endPoint y: 110, distance: 5.7
click at [335, 110] on input "-Pancake Jam & Honey" at bounding box center [343, 115] width 100 height 15
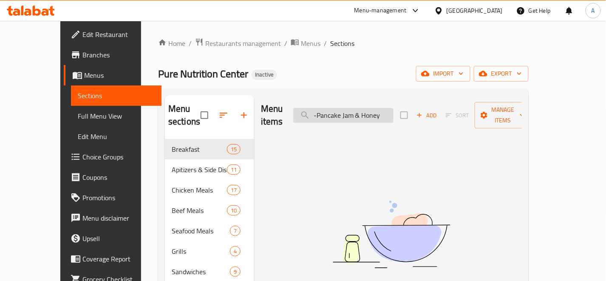
click at [335, 111] on input "-Pancake Jam & Honey" at bounding box center [343, 115] width 100 height 15
click at [338, 109] on input "-Pancake Jam & Honey" at bounding box center [343, 115] width 100 height 15
drag, startPoint x: 359, startPoint y: 110, endPoint x: 449, endPoint y: 107, distance: 89.8
click at [448, 107] on div "Menu items Pancake Jam & Honey Add Sort Manage items" at bounding box center [391, 115] width 261 height 40
type input "Pancake"
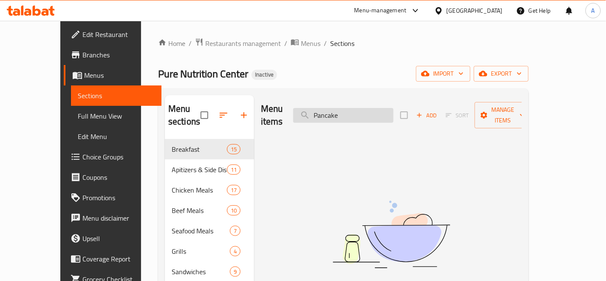
click at [394, 109] on input "Pancake" at bounding box center [343, 115] width 100 height 15
click at [394, 110] on input "Pancake" at bounding box center [343, 115] width 100 height 15
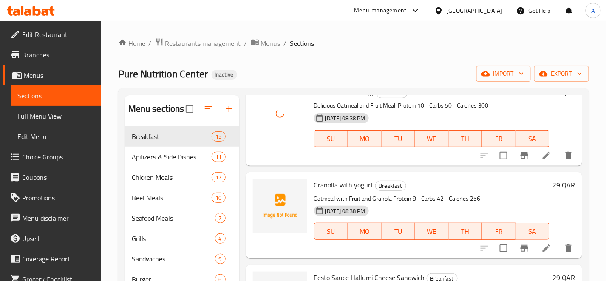
scroll to position [898, 0]
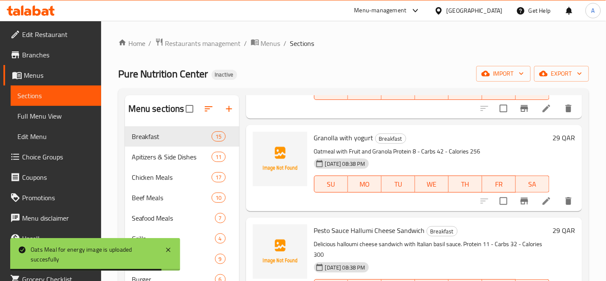
click at [346, 144] on span "Granolla with yogurt" at bounding box center [344, 137] width 60 height 13
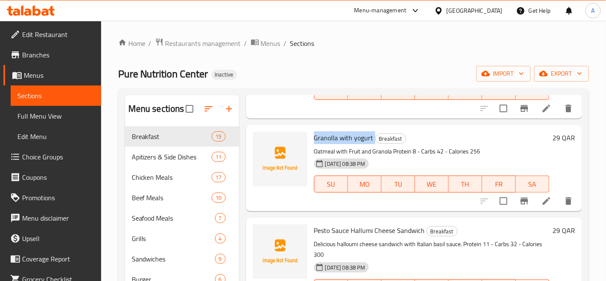
click at [346, 144] on span "Granolla with yogurt" at bounding box center [344, 137] width 60 height 13
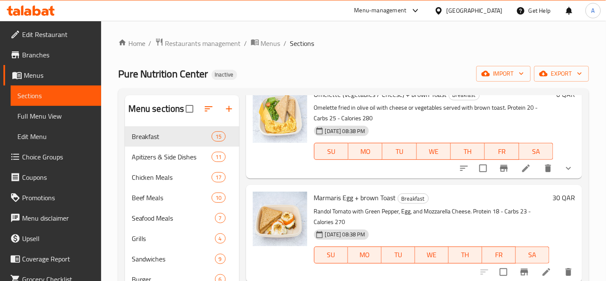
scroll to position [0, 0]
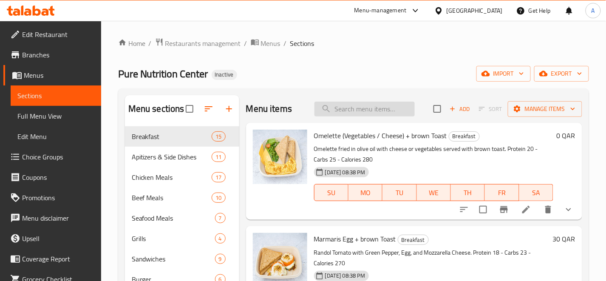
click at [400, 114] on input "search" at bounding box center [365, 109] width 100 height 15
paste input "7up-diet"
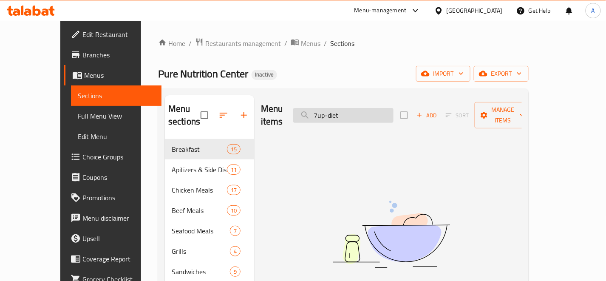
click at [350, 108] on input "7up-diet" at bounding box center [343, 115] width 100 height 15
click at [339, 111] on input "7up diet" at bounding box center [343, 115] width 100 height 15
type input "7 up diet"
click at [364, 112] on input "7 up diet" at bounding box center [343, 115] width 100 height 15
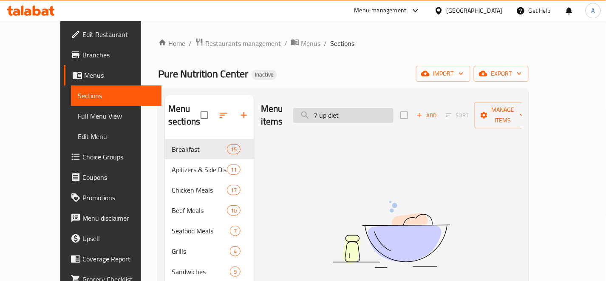
click at [364, 112] on input "7 up diet" at bounding box center [343, 115] width 100 height 15
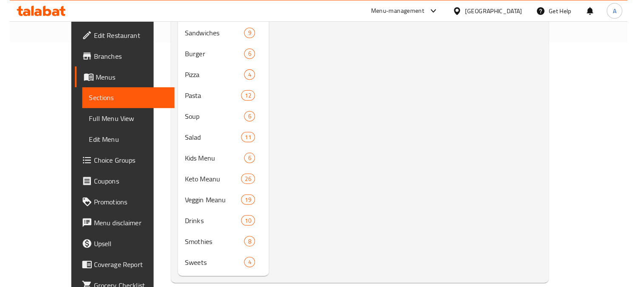
scroll to position [234, 0]
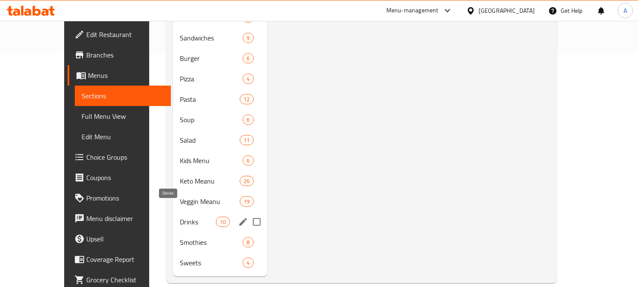
click at [180, 216] on span "Drinks" at bounding box center [198, 221] width 36 height 10
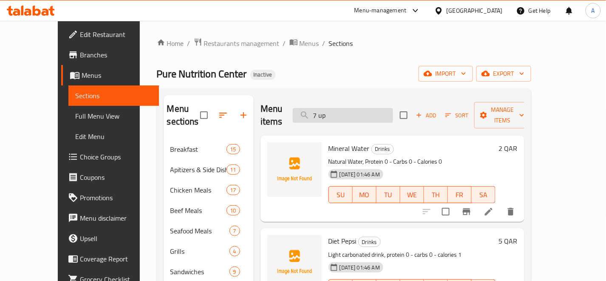
click at [389, 111] on input "7 up" at bounding box center [343, 115] width 100 height 15
paste input "11-Pesto hallumi Sandwich"
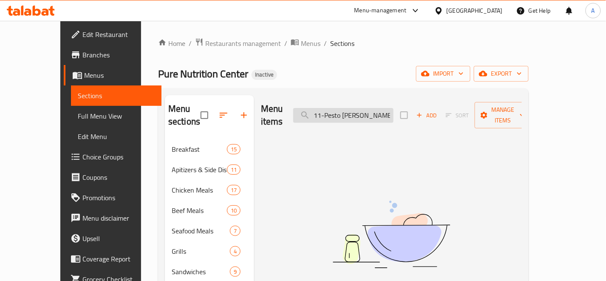
drag, startPoint x: 344, startPoint y: 105, endPoint x: 321, endPoint y: 113, distance: 24.1
click at [321, 113] on input "11-Pesto hallumi Sandwich" at bounding box center [343, 115] width 100 height 15
drag, startPoint x: 375, startPoint y: 109, endPoint x: 387, endPoint y: 40, distance: 69.9
click at [313, 117] on div "Menu items Pesto hallumi Sandwich Add Sort Manage items" at bounding box center [391, 115] width 261 height 40
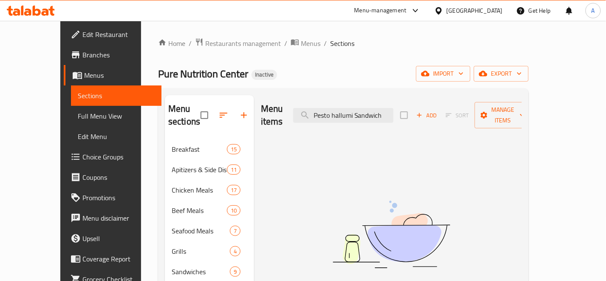
type input "Sandwich"
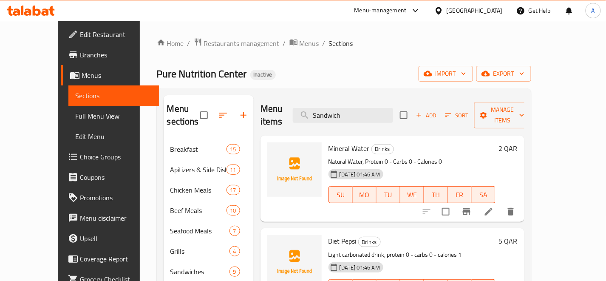
click at [378, 100] on div "Menu items Sandwich Add Sort Manage items" at bounding box center [393, 115] width 264 height 40
click at [379, 108] on input "Sandwich" at bounding box center [343, 115] width 100 height 15
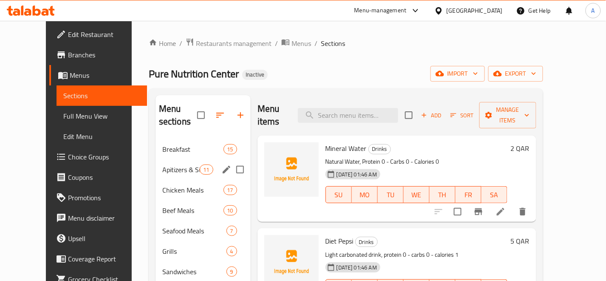
drag, startPoint x: 188, startPoint y: 160, endPoint x: 223, endPoint y: 153, distance: 36.4
click at [188, 165] on span "Apitizers & Side Dishes" at bounding box center [180, 170] width 37 height 10
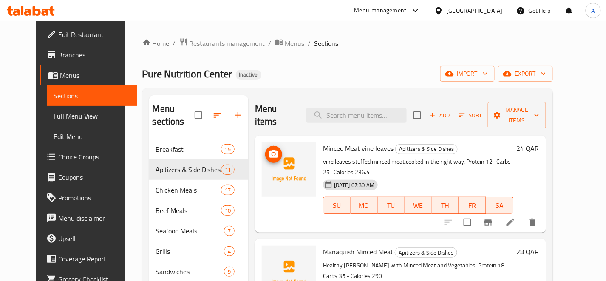
click at [371, 99] on div "Menu items Add Sort Manage items" at bounding box center [400, 115] width 291 height 40
click at [372, 108] on input "search" at bounding box center [357, 115] width 100 height 15
paste input "Sandwich"
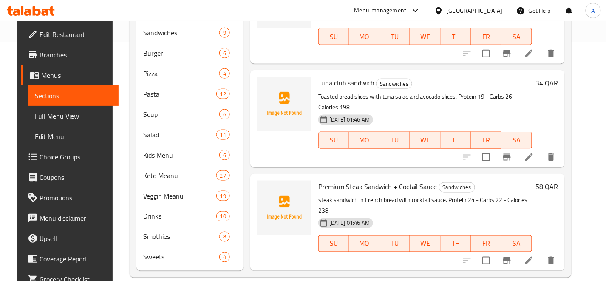
scroll to position [239, 0]
click at [405, 201] on p "steak sandwich in French bread with cocktail sauce. Protein 24 - Carbs 22 - Cal…" at bounding box center [425, 204] width 214 height 21
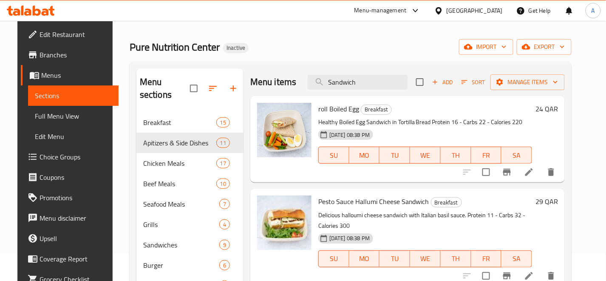
scroll to position [0, 0]
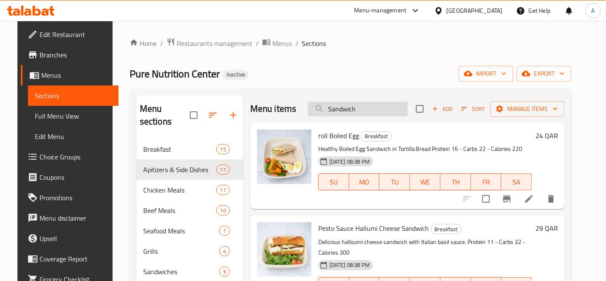
click at [366, 105] on input "Sandwich" at bounding box center [358, 109] width 100 height 15
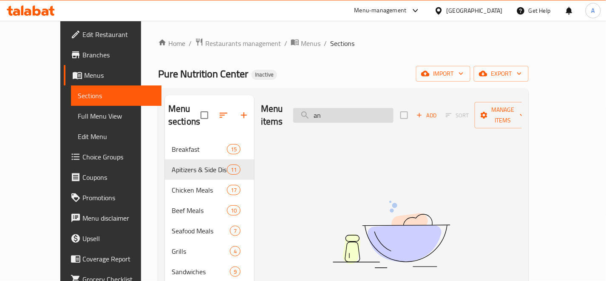
type input "a"
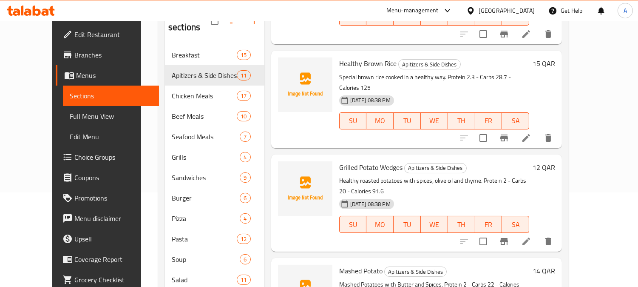
scroll to position [651, 0]
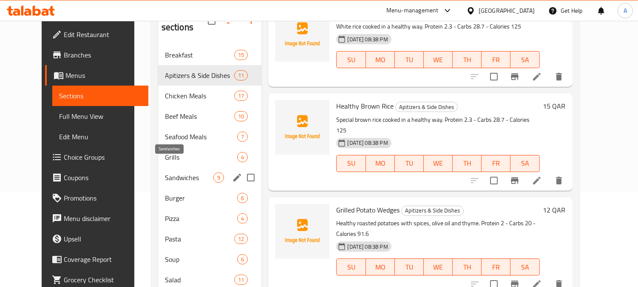
click at [169, 172] on span "Sandwiches" at bounding box center [189, 177] width 49 height 10
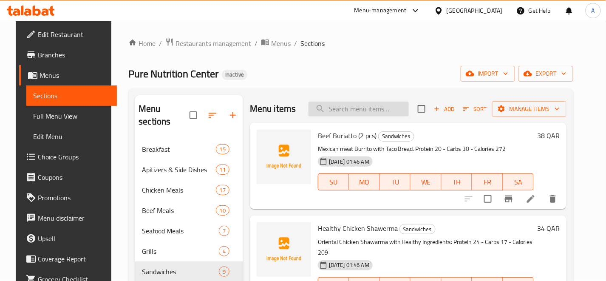
click at [359, 107] on input "search" at bounding box center [359, 109] width 100 height 15
paste input "14- waffel"
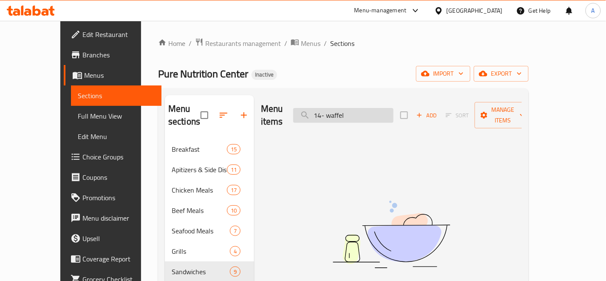
drag, startPoint x: 348, startPoint y: 110, endPoint x: 327, endPoint y: 107, distance: 20.6
click at [327, 108] on input "14- waffel" at bounding box center [343, 115] width 100 height 15
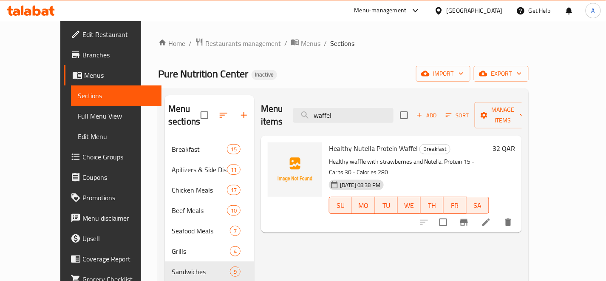
click at [393, 142] on span "Healthy Nutella Protein Waffel" at bounding box center [373, 148] width 89 height 13
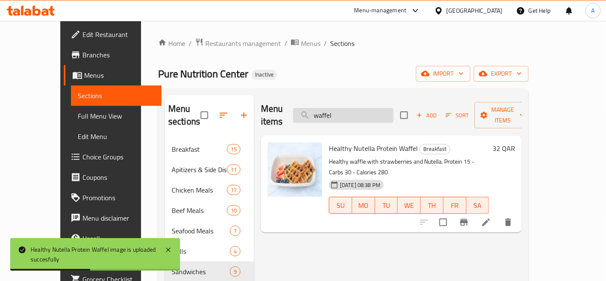
click at [370, 108] on input "waffel" at bounding box center [343, 115] width 100 height 15
paste input "15- American Breakfast"
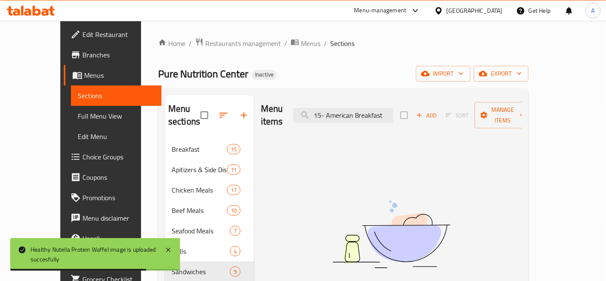
drag, startPoint x: 347, startPoint y: 106, endPoint x: 305, endPoint y: 119, distance: 43.7
click at [306, 118] on div "Menu items 15- American Breakfast Add Sort Manage items" at bounding box center [391, 115] width 261 height 40
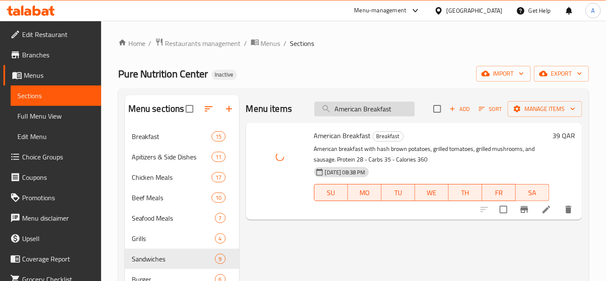
click at [403, 104] on input "American Breakfast" at bounding box center [365, 109] width 100 height 15
paste input "16-Manaquish Mea"
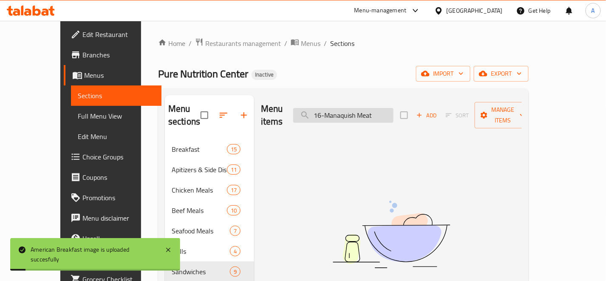
drag, startPoint x: 346, startPoint y: 108, endPoint x: 329, endPoint y: 111, distance: 17.3
click at [329, 111] on input "16-Manaquish Meat" at bounding box center [343, 115] width 100 height 15
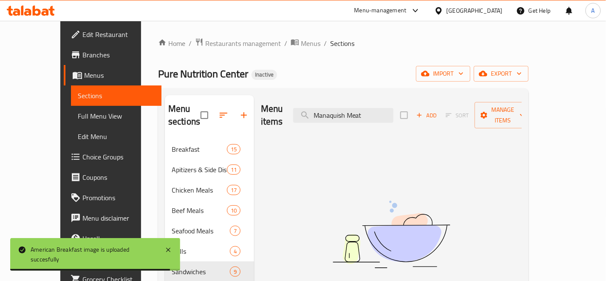
drag, startPoint x: 369, startPoint y: 107, endPoint x: 313, endPoint y: 117, distance: 56.1
click at [314, 116] on input "Manaquish Meat" at bounding box center [343, 115] width 100 height 15
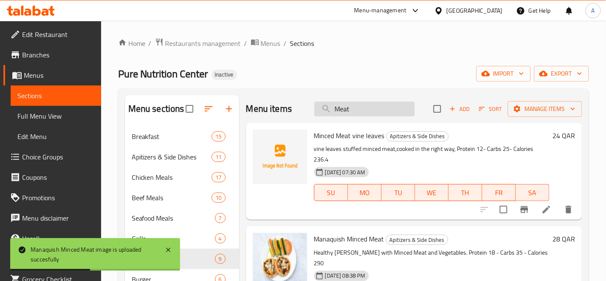
click at [393, 104] on input "Meat" at bounding box center [365, 109] width 100 height 15
paste input "17- Manaquish chicken"
click at [393, 104] on input "Meat" at bounding box center [365, 109] width 100 height 15
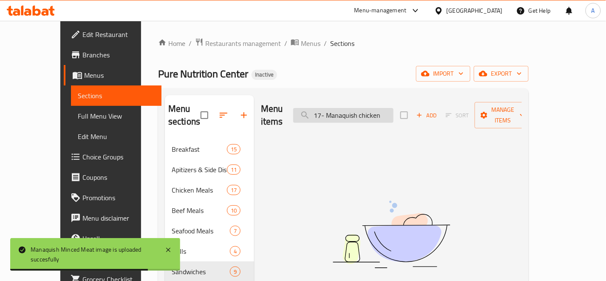
drag, startPoint x: 346, startPoint y: 109, endPoint x: 315, endPoint y: 113, distance: 31.3
click at [315, 113] on input "17- Manaquish chicken" at bounding box center [343, 115] width 100 height 15
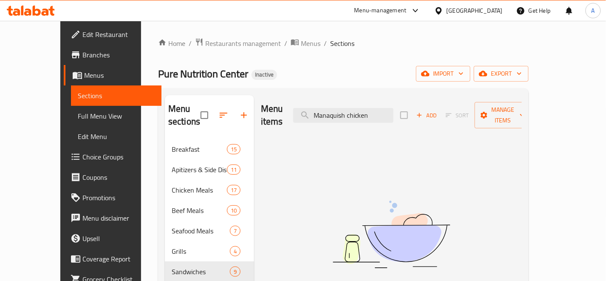
click at [336, 122] on div "Menu items Manaquish chicken Add Sort Manage items" at bounding box center [391, 115] width 261 height 40
click at [336, 108] on input "Manaquish chicken" at bounding box center [343, 115] width 100 height 15
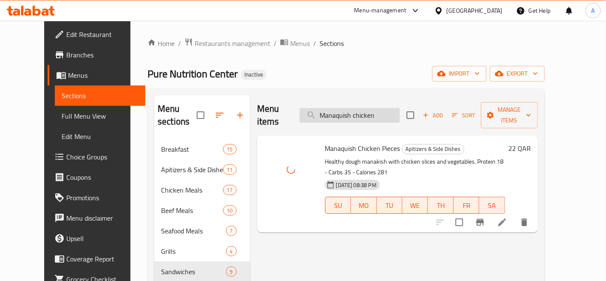
click at [392, 108] on input "Manaquish chicken" at bounding box center [350, 115] width 100 height 15
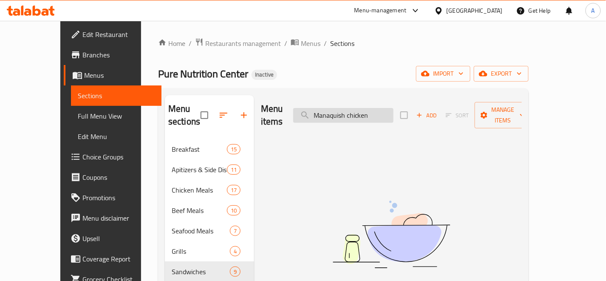
click at [394, 109] on input "Manaquish chicken" at bounding box center [343, 115] width 100 height 15
click at [381, 108] on input "Manaquish chicken" at bounding box center [343, 115] width 100 height 15
type input "M"
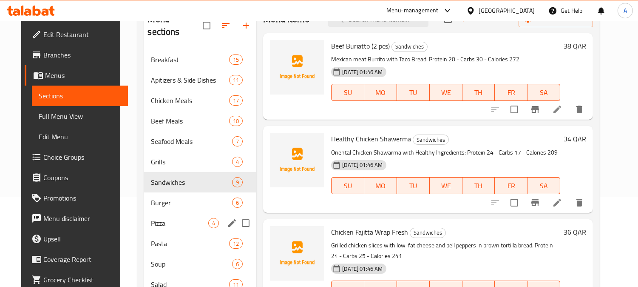
scroll to position [45, 0]
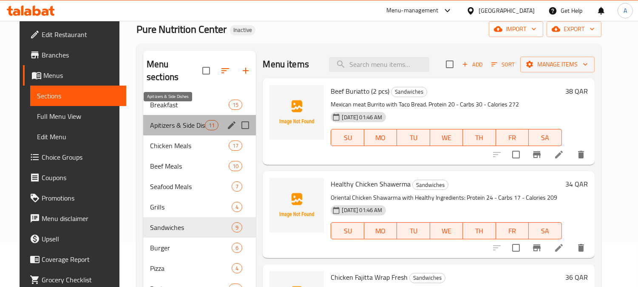
click at [193, 120] on span "Apitizers & Side Dishes" at bounding box center [177, 125] width 55 height 10
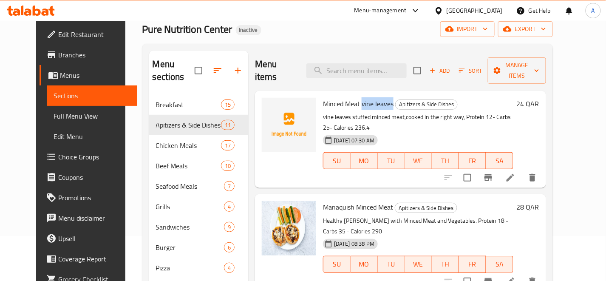
drag, startPoint x: 354, startPoint y: 92, endPoint x: 384, endPoint y: 90, distance: 29.8
click at [384, 97] on span "Minced Meat vine leaves" at bounding box center [358, 103] width 71 height 13
copy span "vine leaves"
click at [372, 63] on input "search" at bounding box center [357, 70] width 100 height 15
paste input "vine leaves"
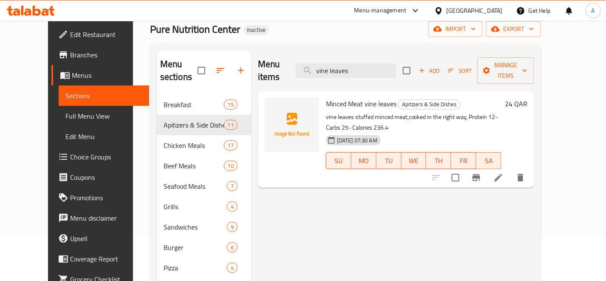
type input "vine leaves"
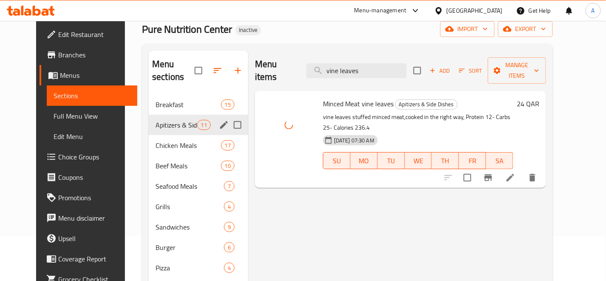
click at [198, 121] on span "11" at bounding box center [204, 125] width 13 height 8
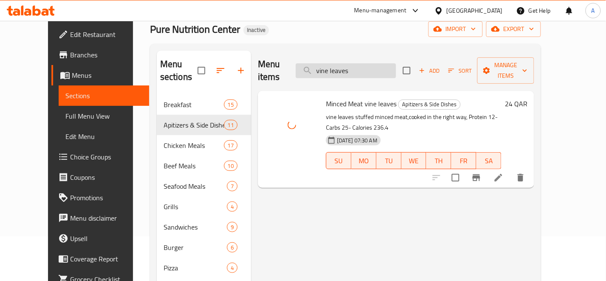
click at [384, 69] on input "vine leaves" at bounding box center [346, 70] width 100 height 15
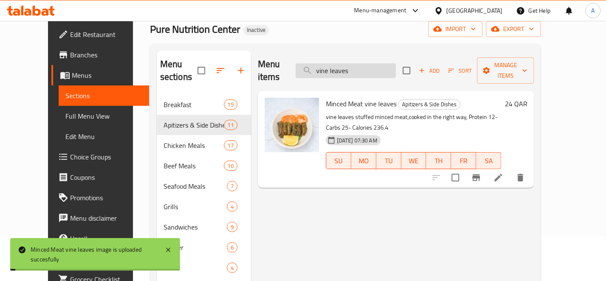
click at [384, 69] on input "vine leaves" at bounding box center [346, 70] width 100 height 15
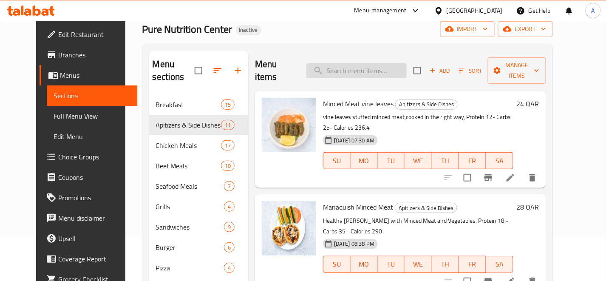
click at [381, 63] on input "search" at bounding box center [357, 70] width 100 height 15
click at [373, 71] on input "search" at bounding box center [357, 70] width 100 height 15
paste input "20-Hummus Tahina"
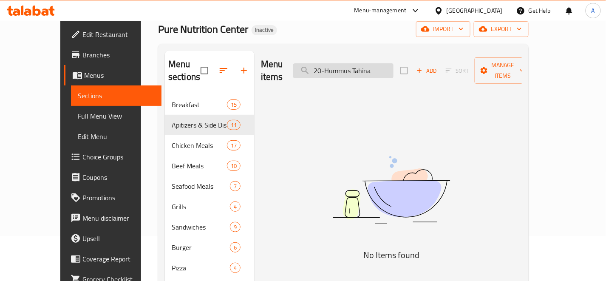
drag, startPoint x: 347, startPoint y: 64, endPoint x: 322, endPoint y: 65, distance: 24.7
click at [324, 65] on input "20-Hummus Tahina" at bounding box center [343, 70] width 100 height 15
drag, startPoint x: 362, startPoint y: 66, endPoint x: 321, endPoint y: 72, distance: 42.1
click at [321, 72] on div "Menu items Hummus Tahina Add Sort Manage items" at bounding box center [391, 71] width 261 height 40
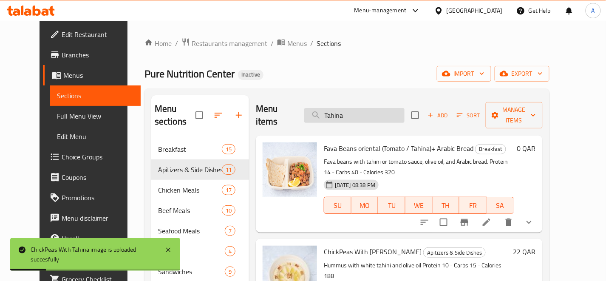
click at [378, 109] on input "Tahina" at bounding box center [354, 115] width 100 height 15
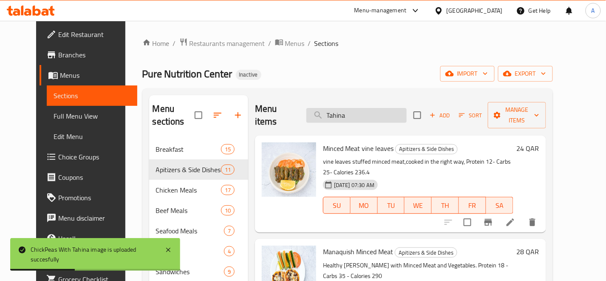
paste input "21- Mutabal"
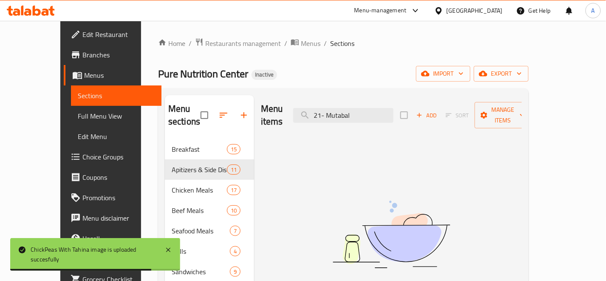
drag, startPoint x: 347, startPoint y: 108, endPoint x: 341, endPoint y: 100, distance: 10.3
click at [317, 116] on input "21- Mutabal" at bounding box center [343, 115] width 100 height 15
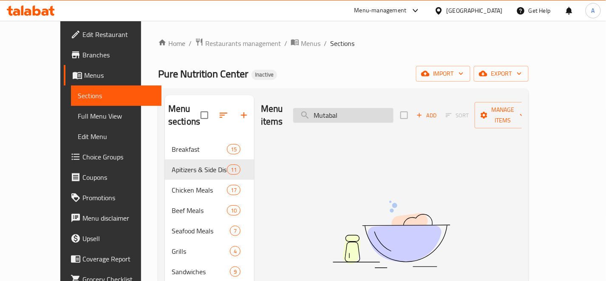
click at [375, 108] on input "Mutabal" at bounding box center [343, 115] width 100 height 15
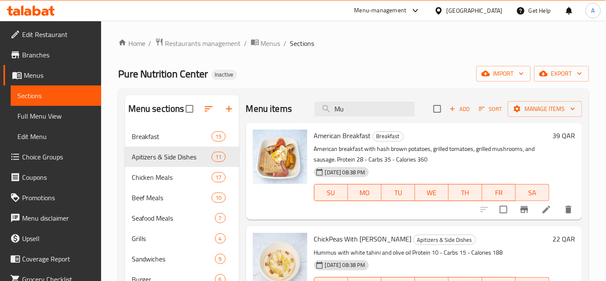
type input "M"
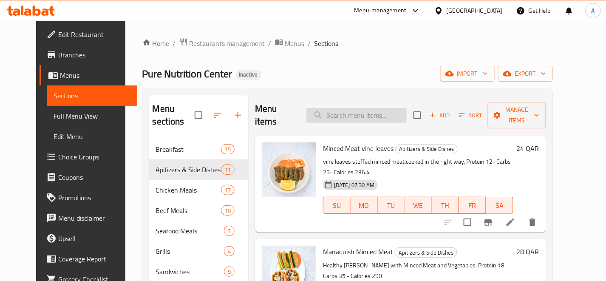
click at [392, 108] on input "search" at bounding box center [357, 115] width 100 height 15
type input "l"
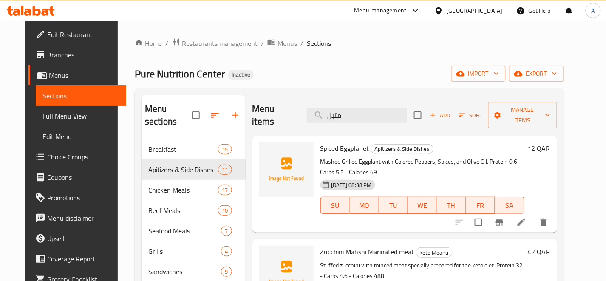
click at [385, 95] on div "Menu items متبل Add Sort Manage items" at bounding box center [405, 115] width 305 height 40
click at [388, 108] on input "متبل" at bounding box center [357, 115] width 100 height 15
click at [347, 142] on span "Spiced Eggplanet" at bounding box center [345, 148] width 49 height 13
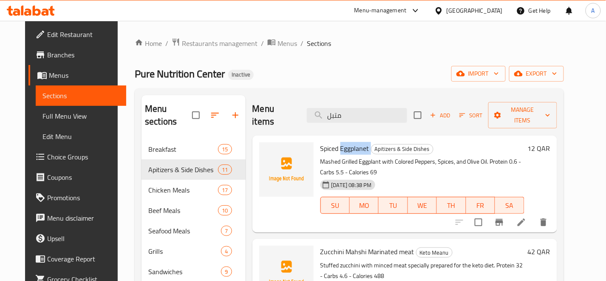
click at [347, 142] on span "Spiced Eggplanet" at bounding box center [345, 148] width 49 height 13
click at [366, 100] on div "Menu items متبل Add Sort Manage items" at bounding box center [405, 115] width 305 height 40
click at [367, 108] on input "متبل" at bounding box center [357, 115] width 100 height 15
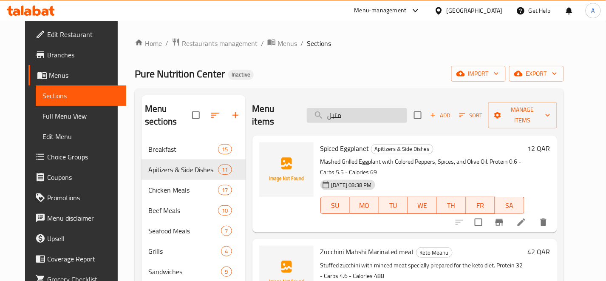
click at [367, 108] on input "متبل" at bounding box center [357, 115] width 100 height 15
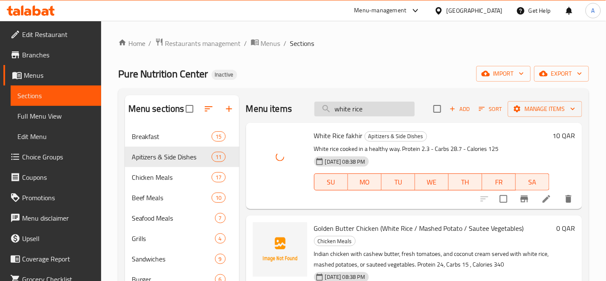
click at [384, 108] on input "white rice" at bounding box center [365, 109] width 100 height 15
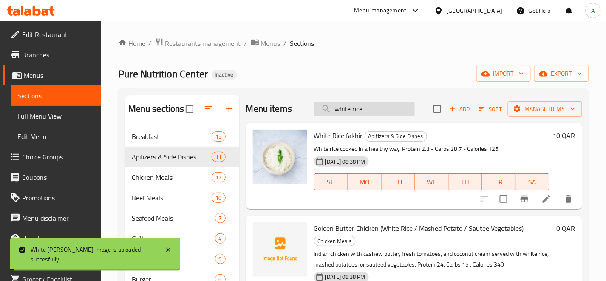
click at [384, 108] on input "white rice" at bounding box center [365, 109] width 100 height 15
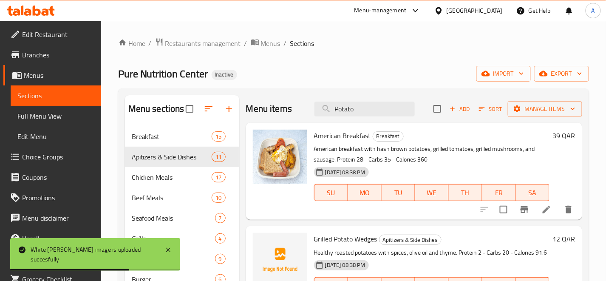
scroll to position [47, 0]
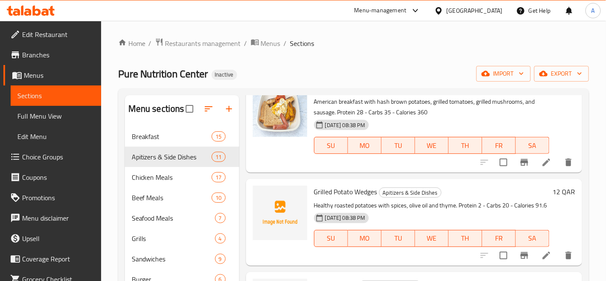
type input "Potato"
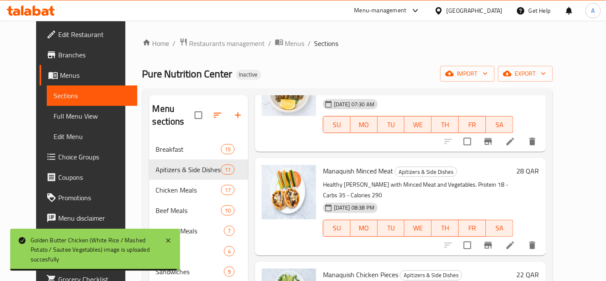
scroll to position [0, 0]
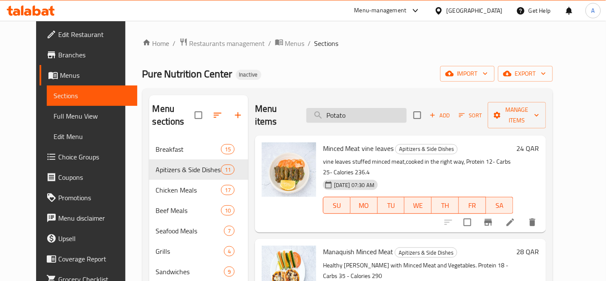
click at [377, 108] on input "Potato" at bounding box center [357, 115] width 100 height 15
drag, startPoint x: 360, startPoint y: 117, endPoint x: 368, endPoint y: 112, distance: 9.7
click at [360, 116] on div "Menu items Add Sort Manage items" at bounding box center [400, 115] width 291 height 40
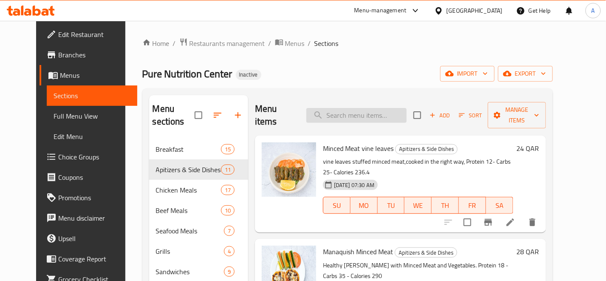
click at [368, 112] on input "search" at bounding box center [357, 115] width 100 height 15
paste input "29-Chicken Jampanet"
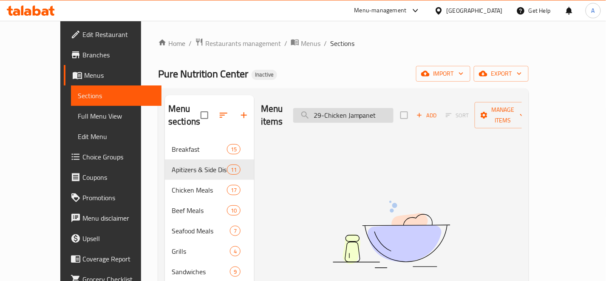
drag, startPoint x: 346, startPoint y: 108, endPoint x: 330, endPoint y: 108, distance: 15.3
click at [331, 108] on input "29-Chicken Jampanet" at bounding box center [343, 115] width 100 height 15
click at [336, 108] on input "Chicken Jampanet" at bounding box center [343, 115] width 100 height 15
drag, startPoint x: 357, startPoint y: 109, endPoint x: 422, endPoint y: 114, distance: 64.8
click at [422, 114] on div "Menu items Chicken Jampanet Add Sort Manage items" at bounding box center [391, 115] width 261 height 40
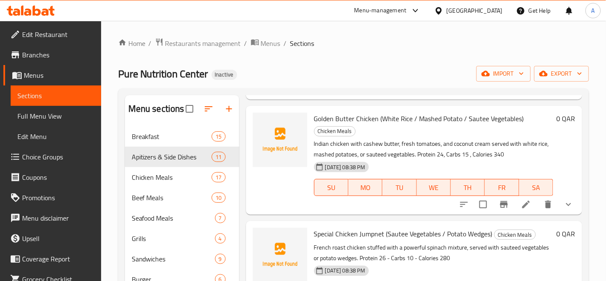
scroll to position [283, 0]
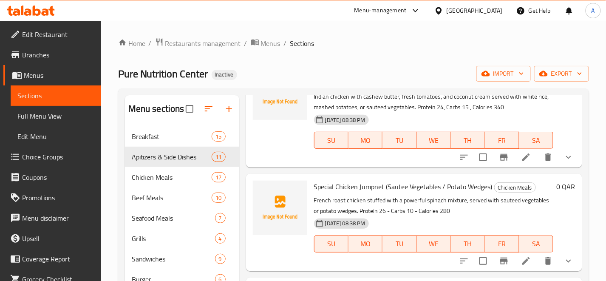
type input "Chicken"
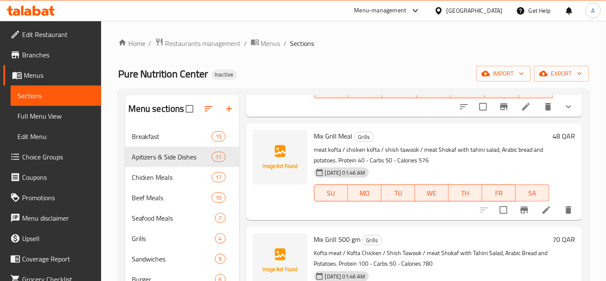
scroll to position [1984, 0]
